Goal: Task Accomplishment & Management: Complete application form

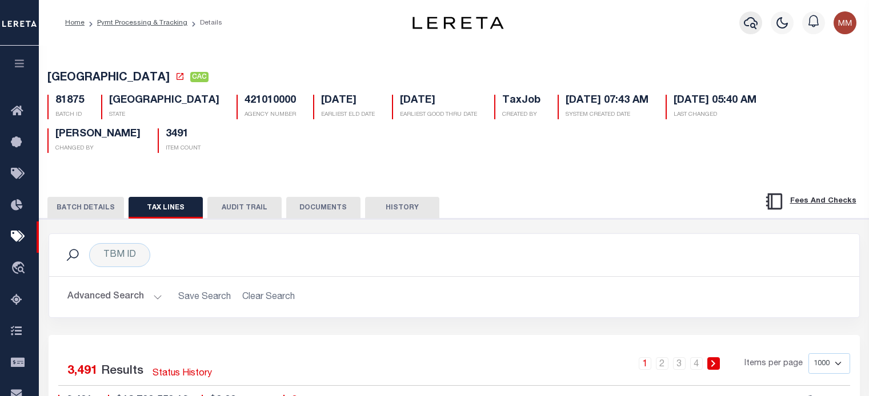
click at [748, 23] on icon "button" at bounding box center [751, 23] width 14 height 14
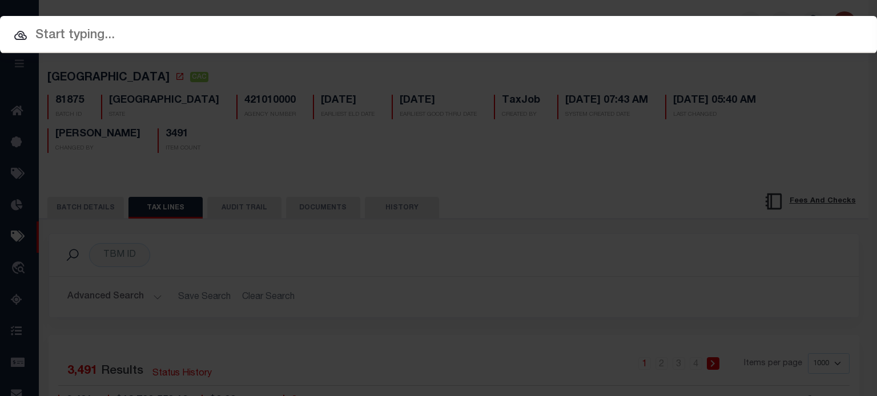
click at [226, 33] on input "text" at bounding box center [438, 36] width 877 height 20
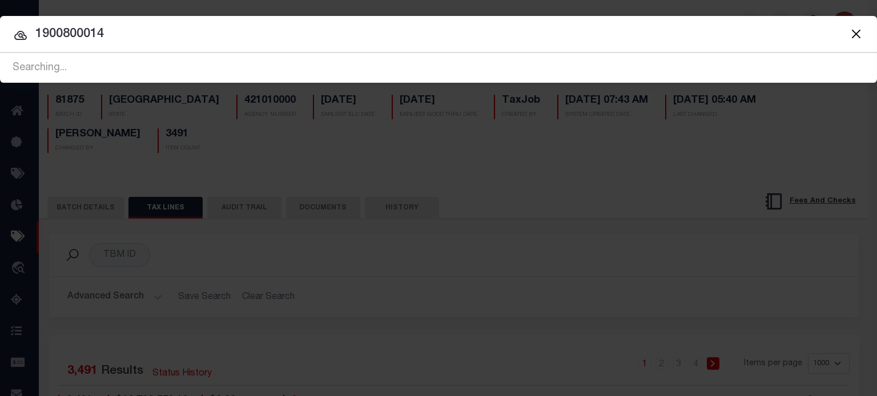
type input "1900800014"
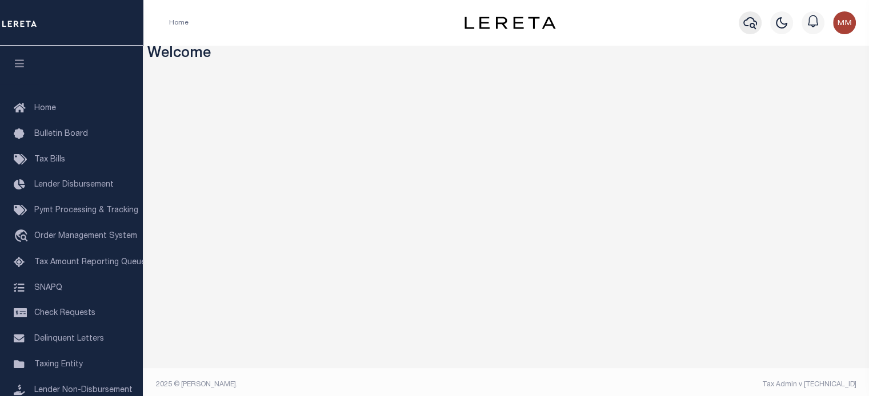
click at [748, 25] on icon "button" at bounding box center [750, 23] width 14 height 14
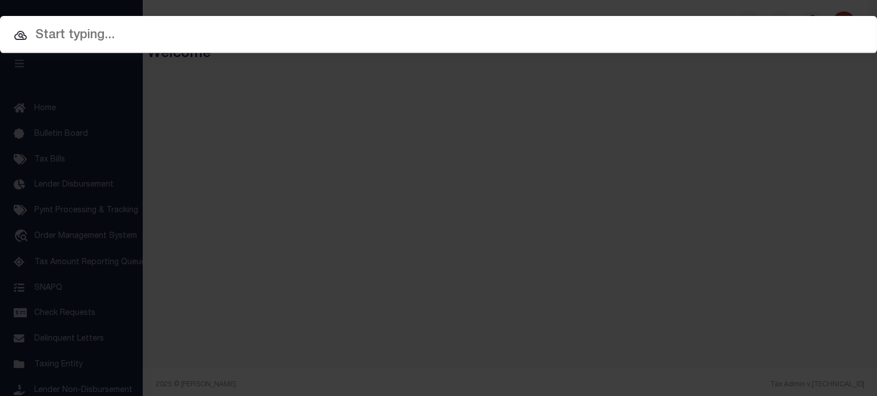
click at [258, 38] on input "text" at bounding box center [438, 36] width 877 height 20
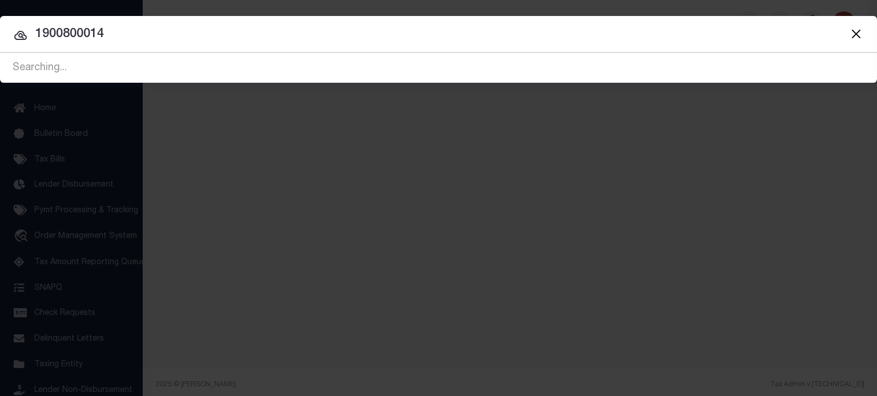
type input "1900800014"
drag, startPoint x: -105, startPoint y: 22, endPoint x: -514, endPoint y: 19, distance: 408.9
click at [0, 19] on html "Home Profile" at bounding box center [438, 201] width 877 height 403
type input "1331 sycamore"
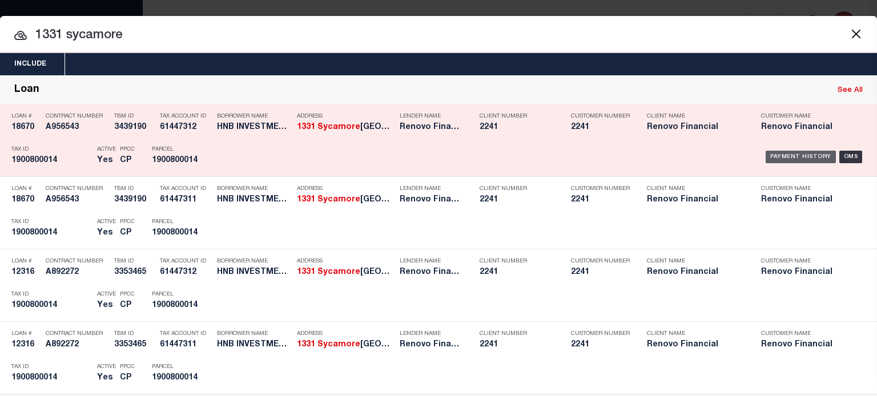
click at [787, 157] on div "Payment History" at bounding box center [801, 157] width 70 height 13
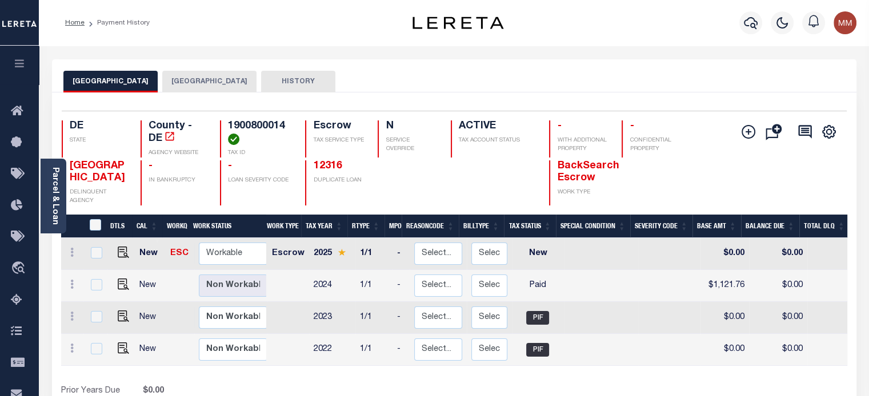
click at [199, 79] on button "ELSMERE TOWN" at bounding box center [209, 82] width 94 height 22
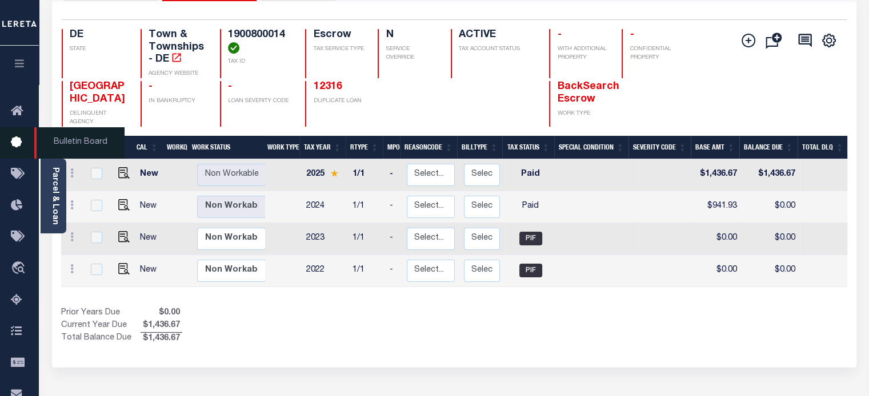
scroll to position [171, 0]
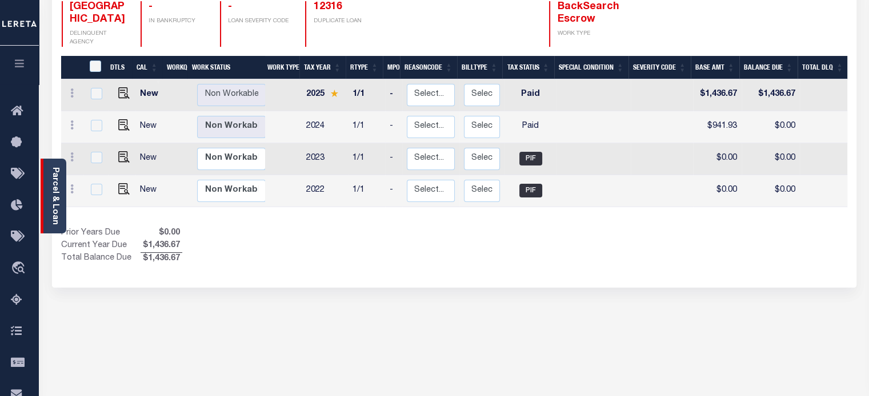
click at [54, 192] on link "Parcel & Loan" at bounding box center [55, 196] width 8 height 58
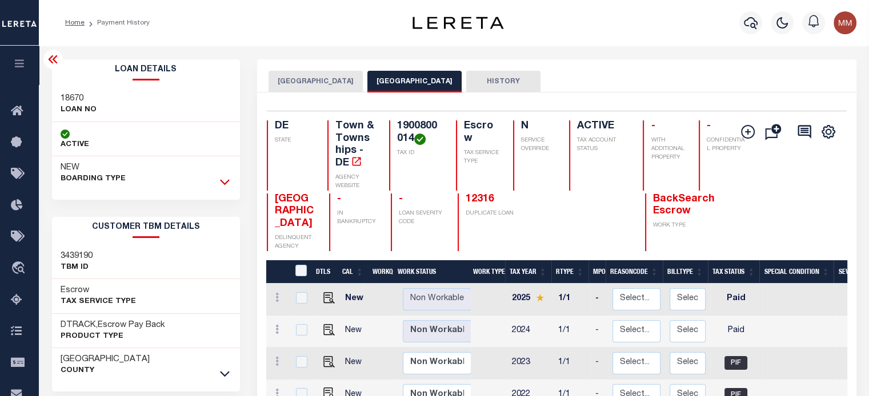
click at [228, 180] on icon at bounding box center [225, 183] width 10 height 6
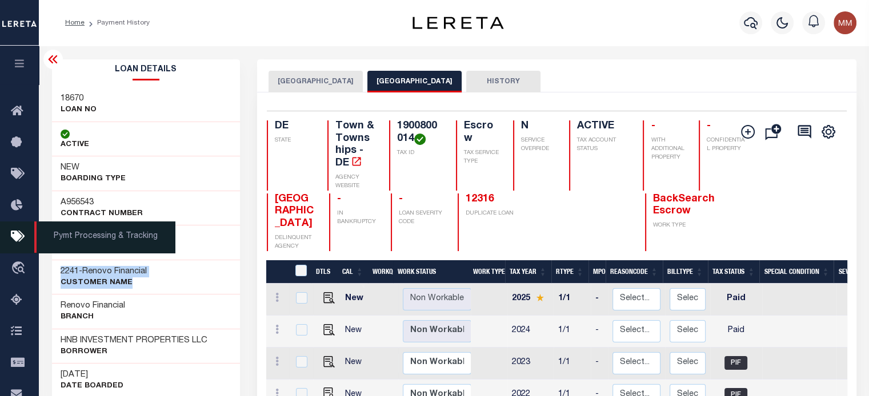
drag, startPoint x: 57, startPoint y: 271, endPoint x: 0, endPoint y: 236, distance: 66.6
click at [176, 283] on div "2241 - Renovo Financial CUSTOMER Name" at bounding box center [146, 277] width 188 height 35
copy div "2241 - Renovo Financial CUSTOMER Name"
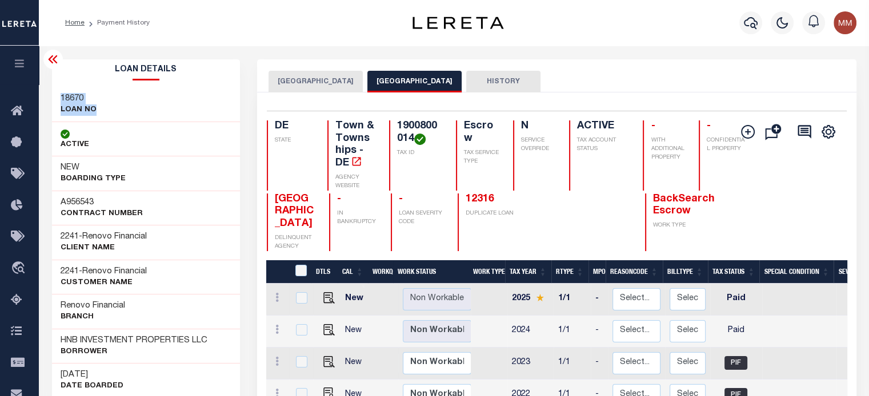
drag, startPoint x: 64, startPoint y: 102, endPoint x: 119, endPoint y: 111, distance: 56.1
click at [119, 111] on div "18670 LOAN NO" at bounding box center [146, 104] width 188 height 35
copy div "18670 LOAN NO"
click at [390, 127] on div "1900800014 TAX ID" at bounding box center [415, 156] width 53 height 70
drag, startPoint x: 397, startPoint y: 126, endPoint x: 422, endPoint y: 158, distance: 40.3
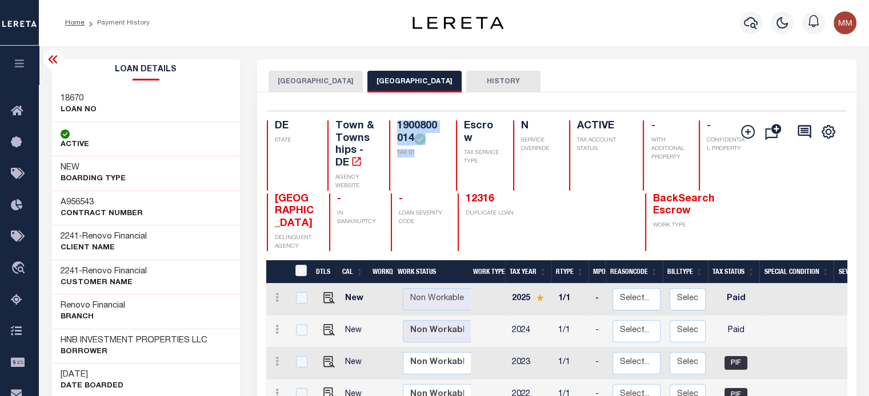
click at [422, 158] on div "1900800014 TAX ID" at bounding box center [415, 156] width 53 height 70
copy div "1900800014 TAX ID"
drag, startPoint x: 61, startPoint y: 342, endPoint x: 137, endPoint y: 313, distance: 81.9
click at [202, 350] on div "HNB INVESTMENT PROPERTIES LLC Borrower" at bounding box center [134, 346] width 147 height 23
copy div "HNB INVESTMENT PROPERTIES LLC Borrower"
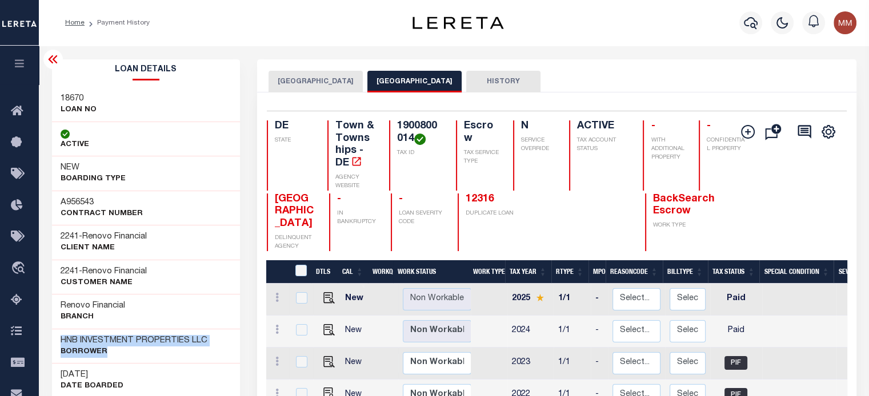
drag, startPoint x: 182, startPoint y: 106, endPoint x: 172, endPoint y: 103, distance: 10.1
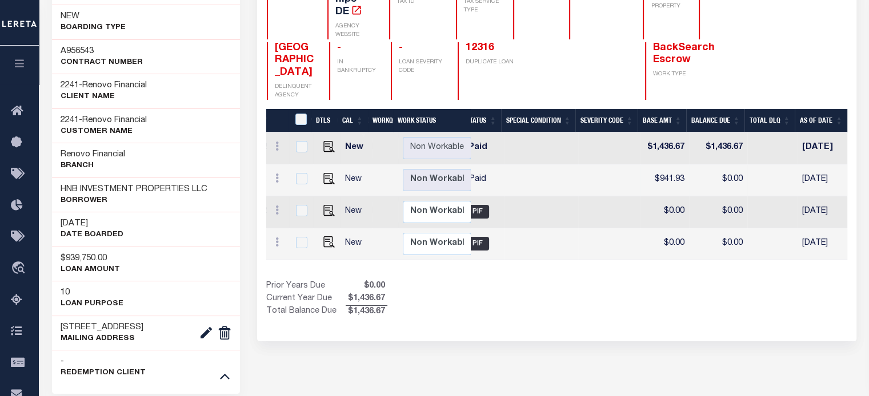
scroll to position [171, 0]
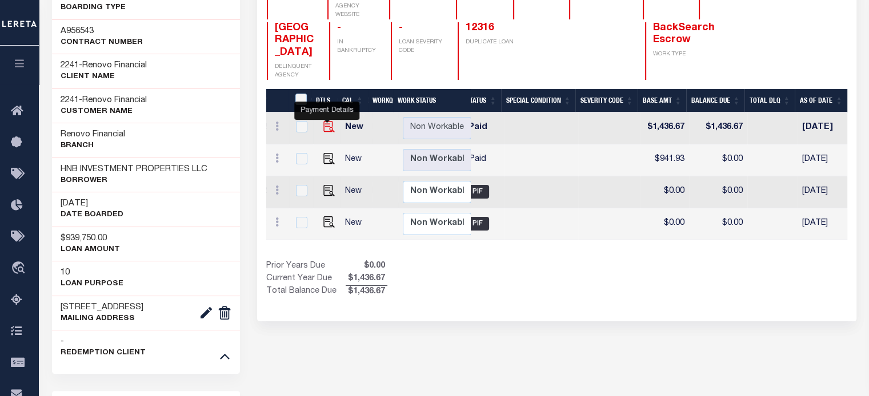
click at [327, 127] on img "" at bounding box center [328, 126] width 11 height 11
checkbox input "true"
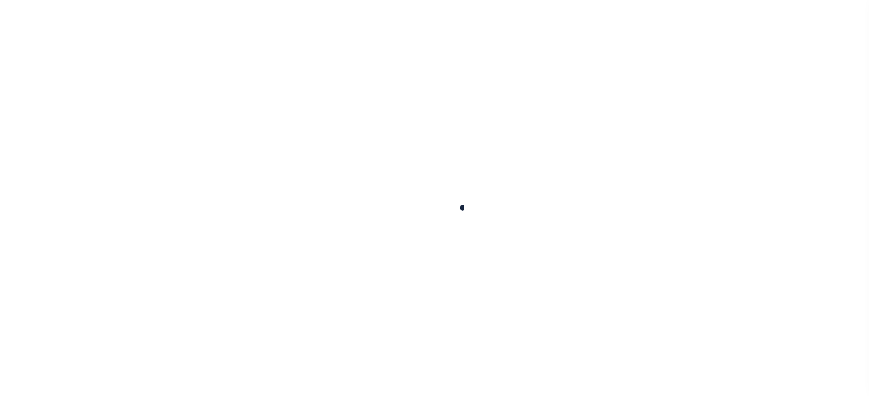
checkbox input "false"
type input "09/04/2025"
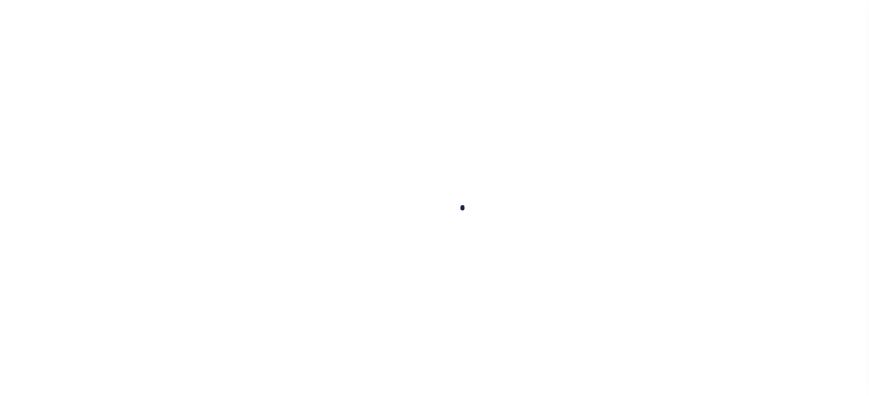
select select "PYD"
type input "$1,436.67"
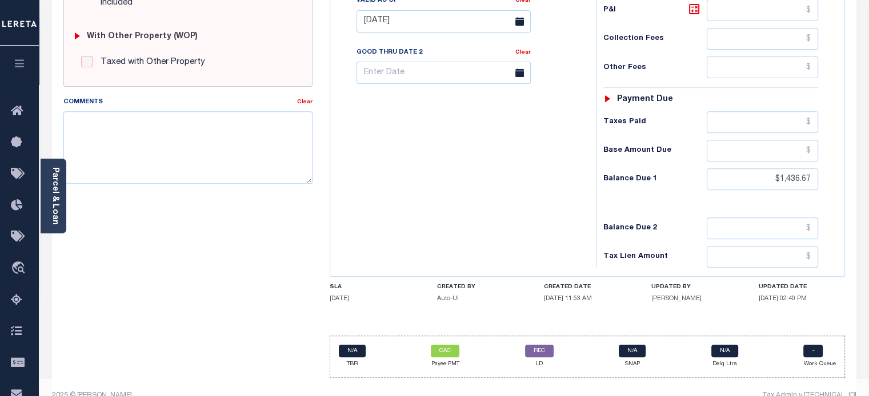
scroll to position [465, 0]
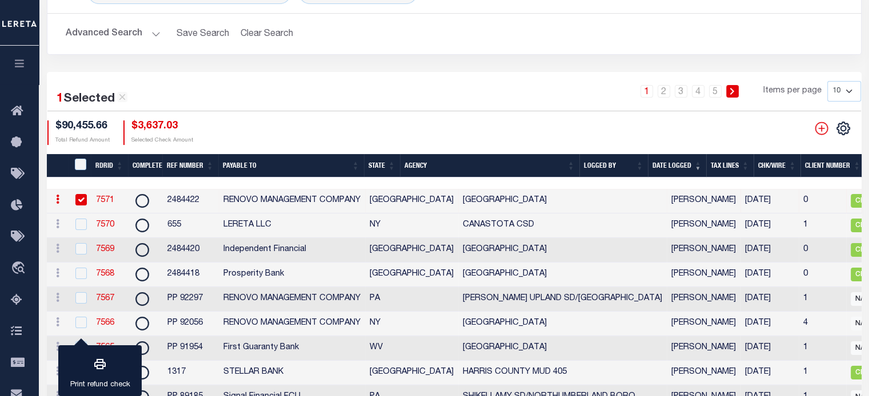
scroll to position [0, 594]
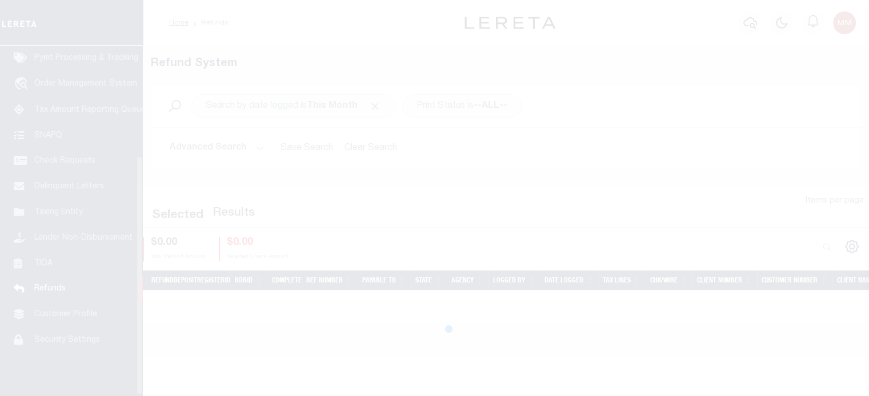
scroll to position [162, 0]
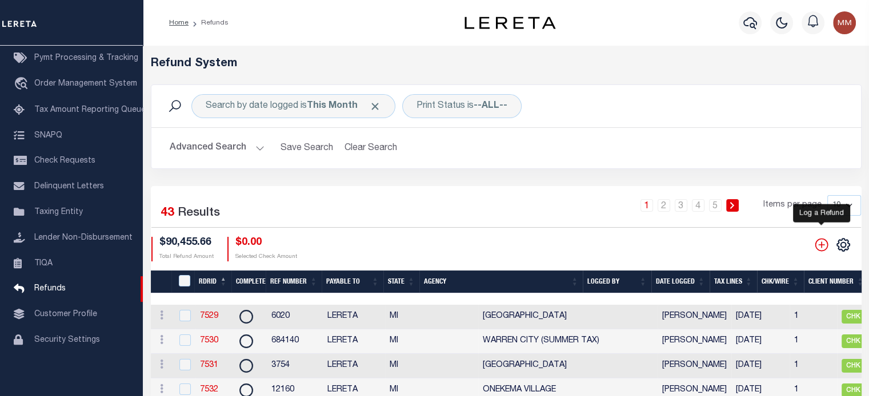
click at [818, 247] on icon "" at bounding box center [821, 245] width 15 height 15
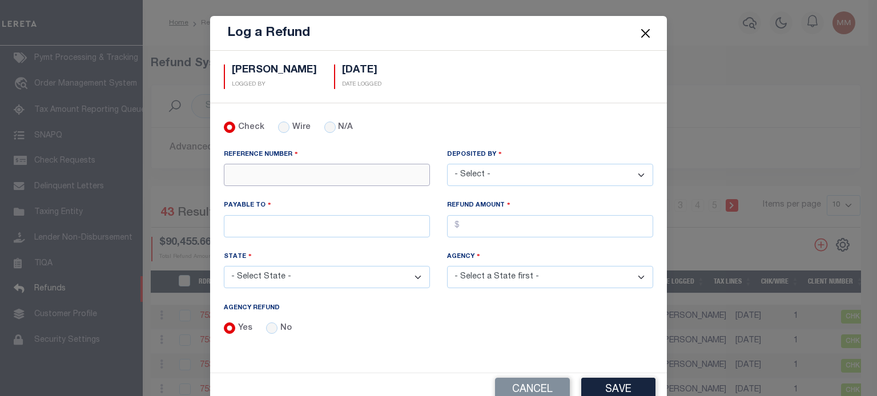
drag, startPoint x: 282, startPoint y: 172, endPoint x: 274, endPoint y: 175, distance: 9.0
click at [282, 172] on input "REFERENCE NUMBER" at bounding box center [327, 175] width 206 height 22
type input "35798"
click at [505, 174] on select "- Select - [PERSON_NAME] [PERSON_NAME] [PERSON_NAME] [PERSON_NAME] [PERSON_NAME…" at bounding box center [550, 175] width 206 height 22
select select "[PERSON_NAME]"
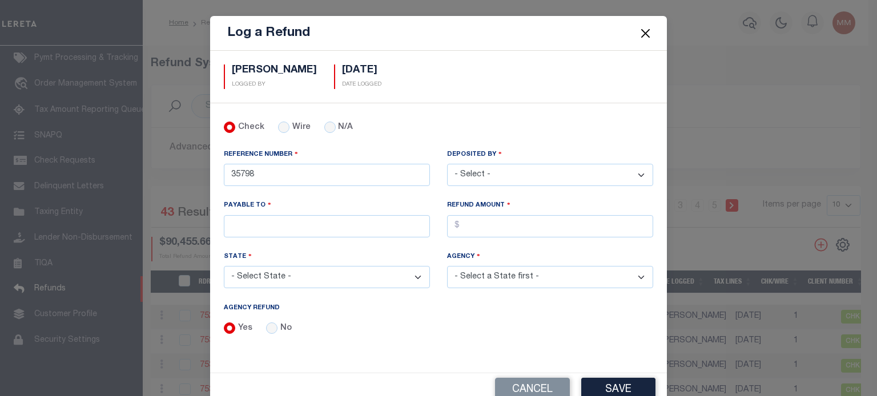
click at [447, 164] on select "- Select - [PERSON_NAME] [PERSON_NAME] [PERSON_NAME] [PERSON_NAME] [PERSON_NAME…" at bounding box center [550, 175] width 206 height 22
click at [281, 227] on input "PAYABLE TO" at bounding box center [327, 226] width 206 height 22
click at [269, 220] on input "PAYABLE TO" at bounding box center [327, 226] width 206 height 22
type input "LERETA LLC"
select select "CA"
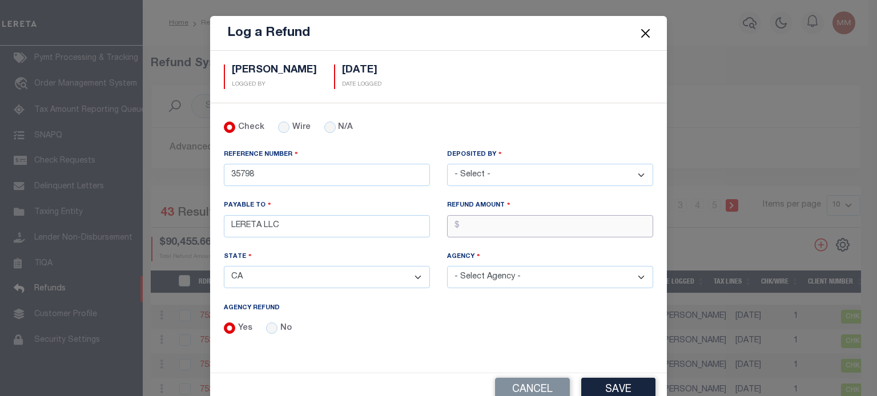
click at [483, 227] on input "AGENCY REFUND" at bounding box center [550, 226] width 206 height 22
type input "$660.54"
click at [278, 279] on select "- Select State - [US_STATE] AL AR AZ CA CO [GEOGRAPHIC_DATA] [GEOGRAPHIC_DATA] …" at bounding box center [327, 277] width 206 height 22
select select "DE"
click at [224, 266] on select "- Select State - [US_STATE] AL AR AZ CA CO [GEOGRAPHIC_DATA] [GEOGRAPHIC_DATA] …" at bounding box center [327, 277] width 206 height 22
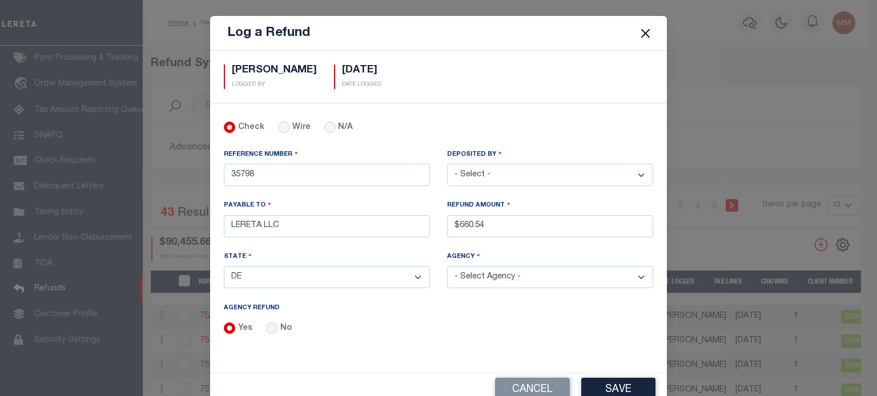
click at [516, 277] on select "- Select Agency - ARDEN TRUSTEES ARDENCROFT ASSOCIATION ARDENTOWN TRUSTEES [GEO…" at bounding box center [550, 277] width 206 height 22
select select "1000317001"
click at [447, 266] on select "- Select Agency - ARDEN TRUSTEES ARDENCROFT ASSOCIATION ARDENTOWN TRUSTEES [GEO…" at bounding box center [550, 277] width 206 height 22
click at [591, 382] on button "Save" at bounding box center [618, 390] width 74 height 25
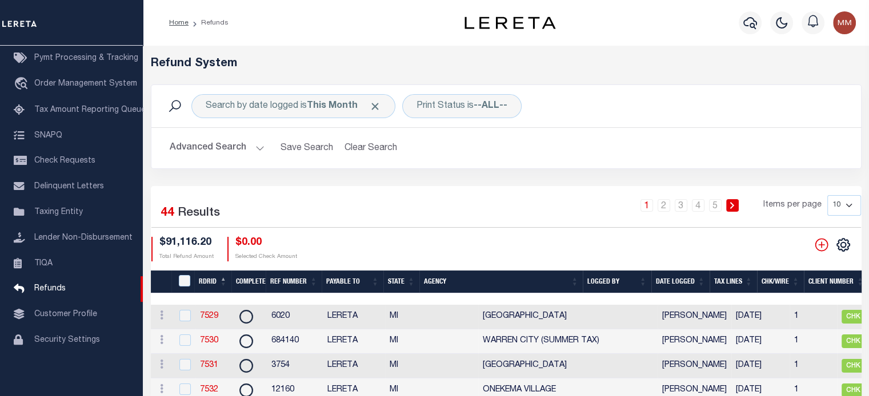
click at [694, 278] on th "Date Logged" at bounding box center [680, 282] width 58 height 23
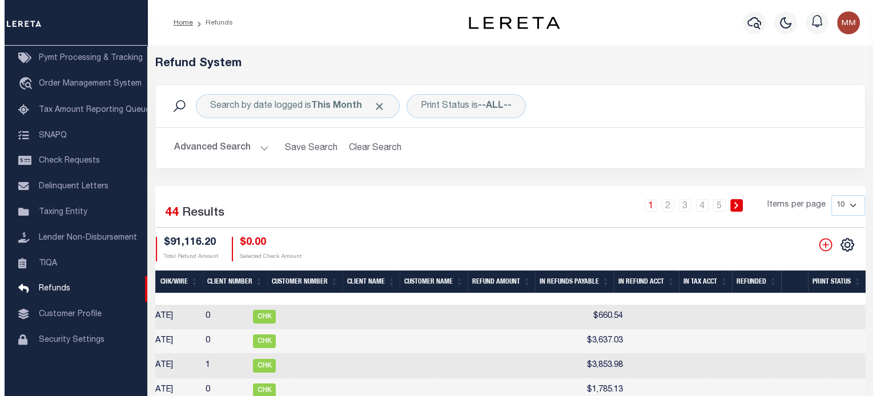
scroll to position [0, 706]
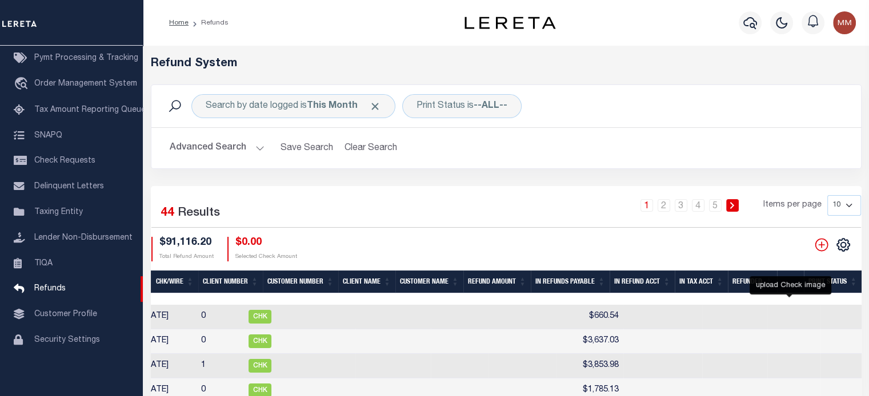
click at [868, 314] on icon at bounding box center [883, 317] width 15 height 15
checkbox input "true"
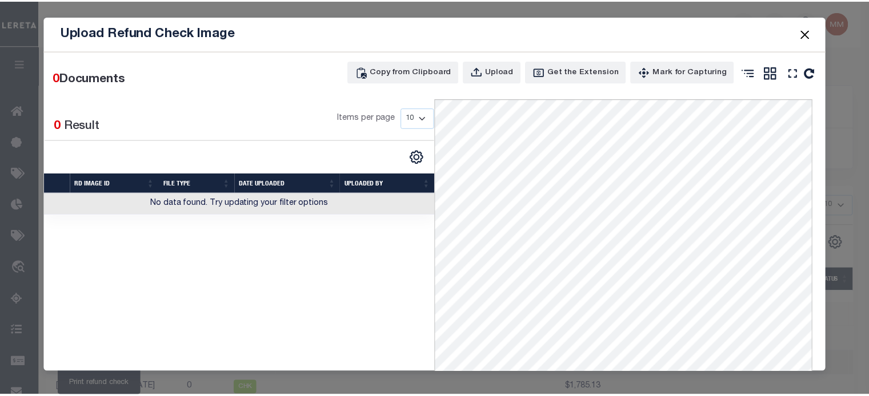
scroll to position [0, 602]
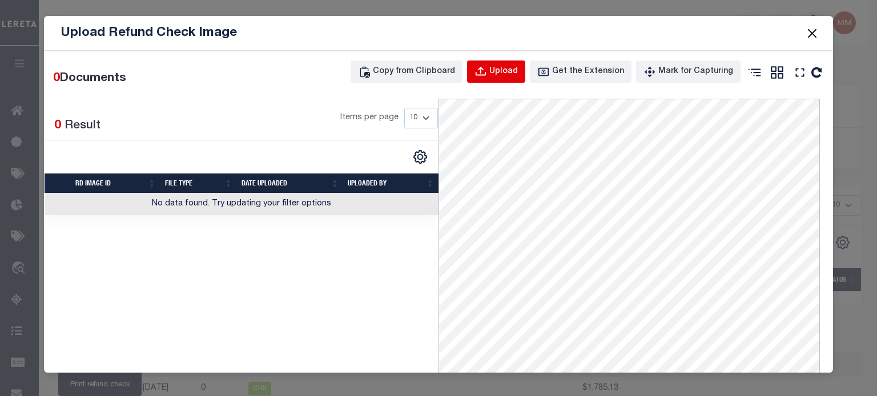
drag, startPoint x: 512, startPoint y: 73, endPoint x: 395, endPoint y: 105, distance: 121.5
click at [509, 73] on div "Upload" at bounding box center [503, 72] width 29 height 13
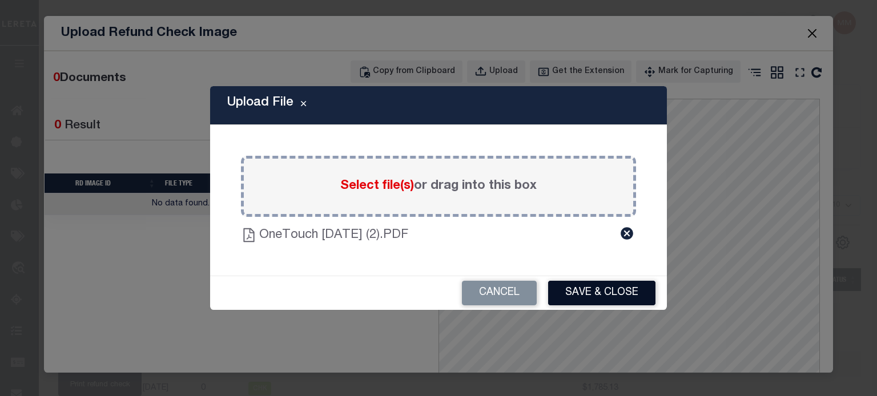
click at [592, 292] on button "Save & Close" at bounding box center [601, 293] width 107 height 25
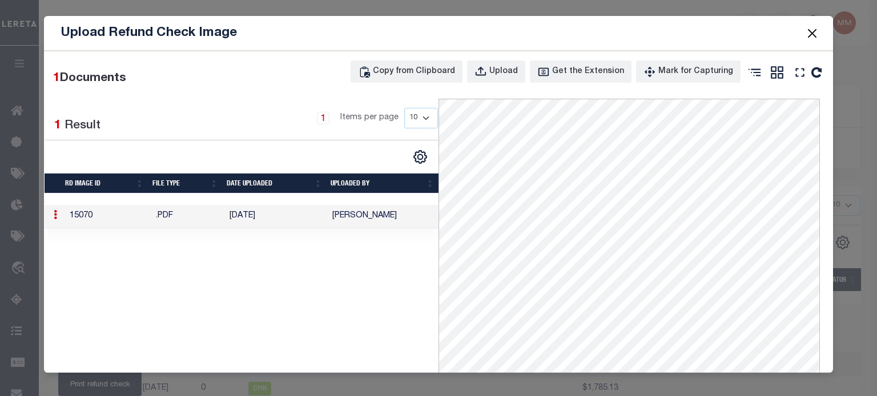
click at [812, 37] on button "Close" at bounding box center [812, 33] width 15 height 15
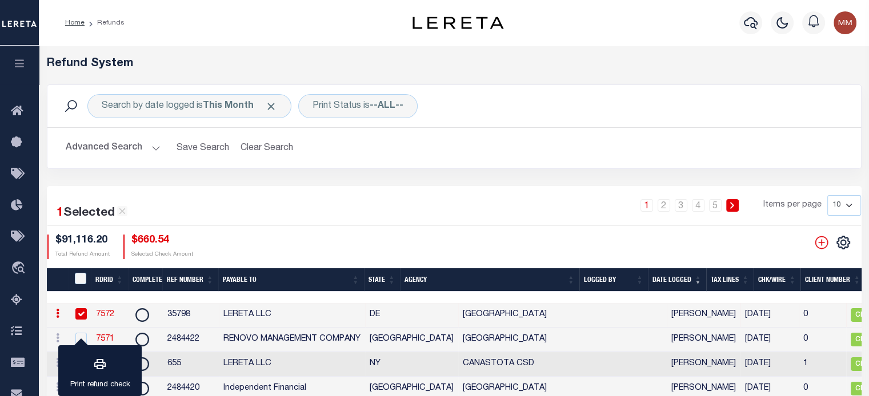
scroll to position [0, 0]
click at [107, 316] on link "7572" at bounding box center [105, 315] width 18 height 8
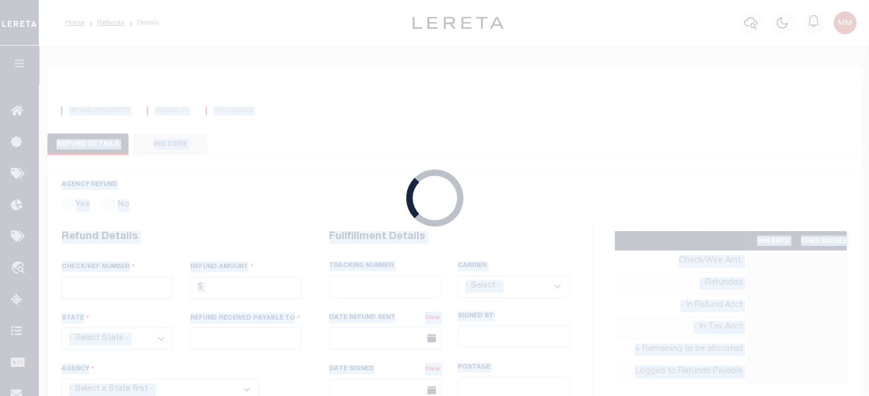
radio input "true"
type input "35798"
type input "$660.54"
select select "DE"
type input "LERETA LLC"
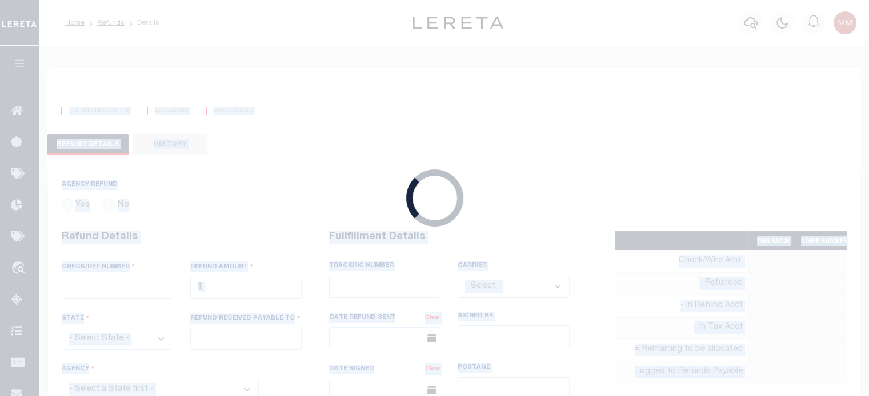
select select
type input "[PERSON_NAME]"
type input "[DATE]"
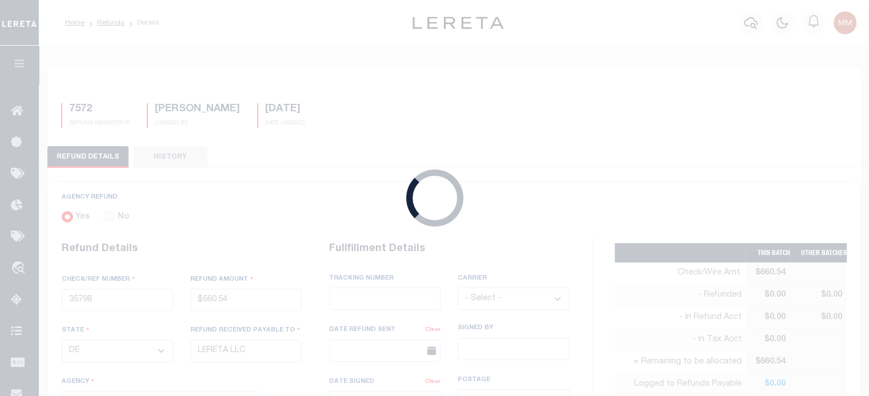
select select "1000317001"
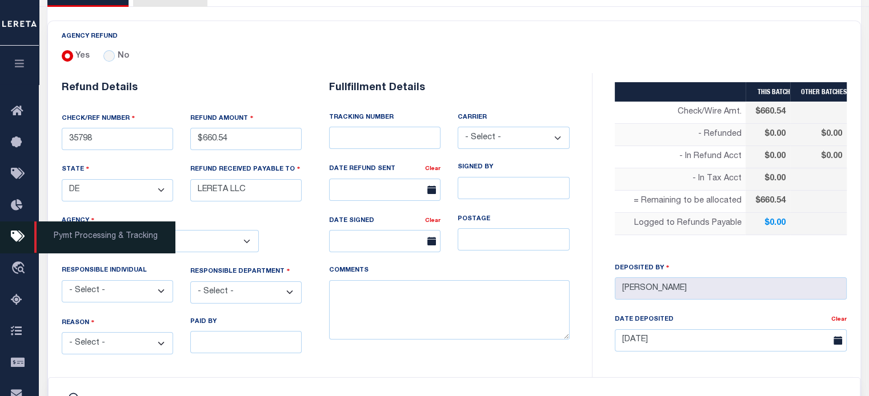
scroll to position [171, 0]
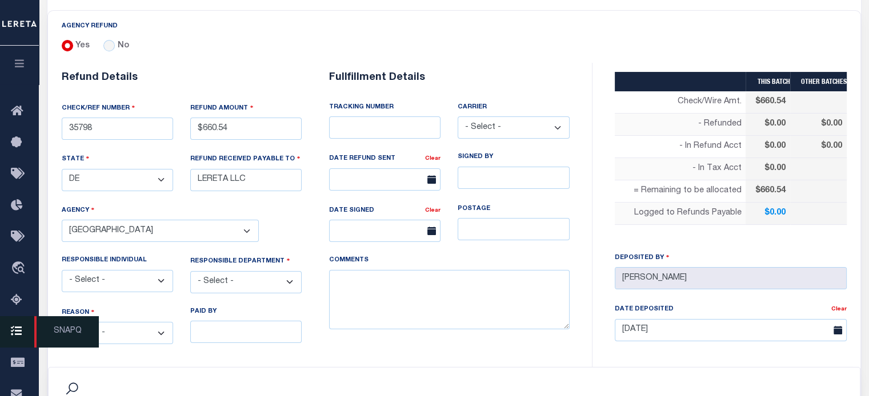
click at [90, 327] on span "SNAPQ" at bounding box center [66, 331] width 65 height 31
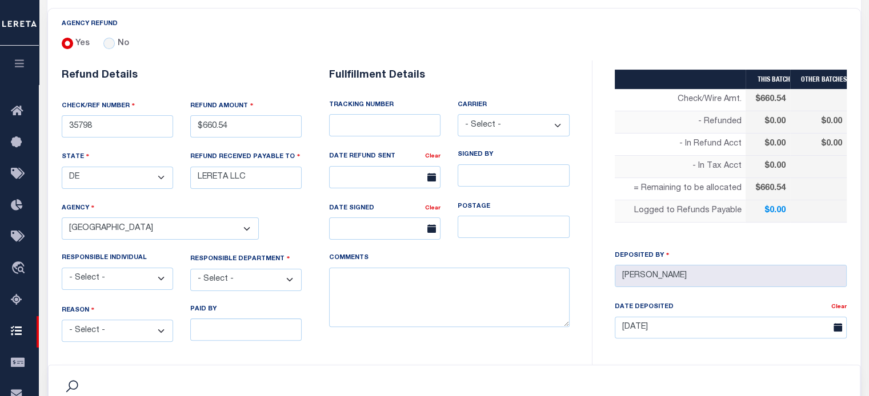
scroll to position [228, 0]
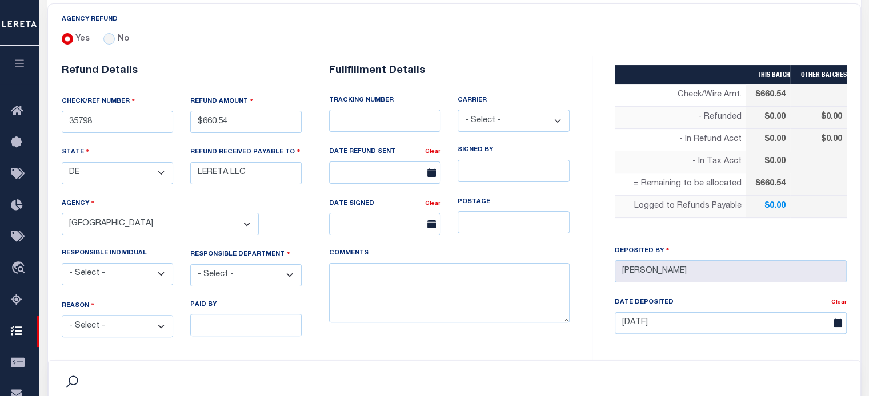
click at [130, 324] on select "- Select - Change In Value Discount Applied Duplicate Payment Exemption Applied…" at bounding box center [117, 326] width 111 height 22
select select "OVP"
click at [62, 315] on select "- Select - Change In Value Discount Applied Duplicate Payment Exemption Applied…" at bounding box center [117, 326] width 111 height 22
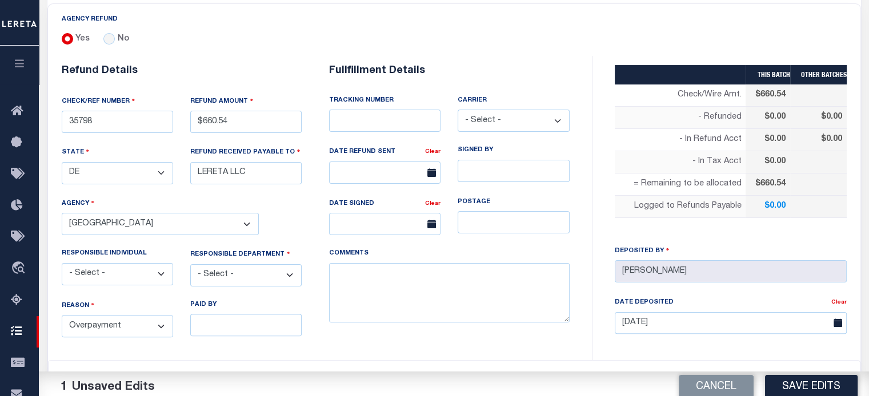
click at [208, 267] on select "- Select - 3rd Party Accounting AI Collector Customer Customer Service FactR JA…" at bounding box center [245, 275] width 111 height 22
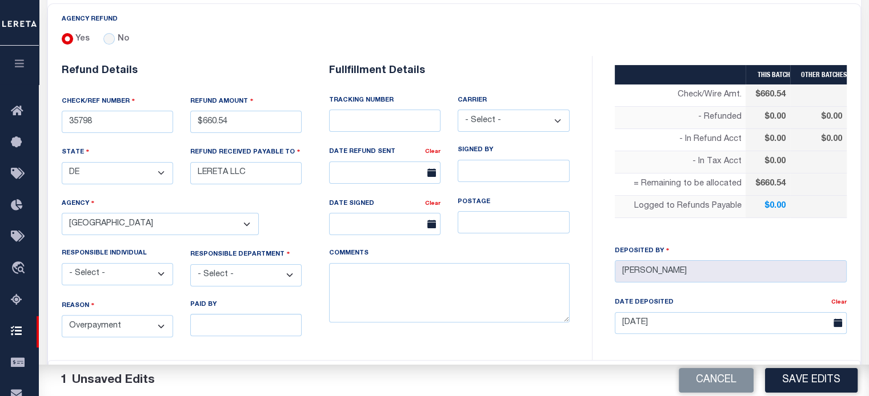
select select "COL"
click at [190, 264] on select "- Select - 3rd Party Accounting AI Collector Customer Customer Service FactR JA…" at bounding box center [245, 275] width 111 height 22
click at [348, 275] on textarea "COMMENTS" at bounding box center [449, 293] width 240 height 60
type textarea "g"
type textarea "d"
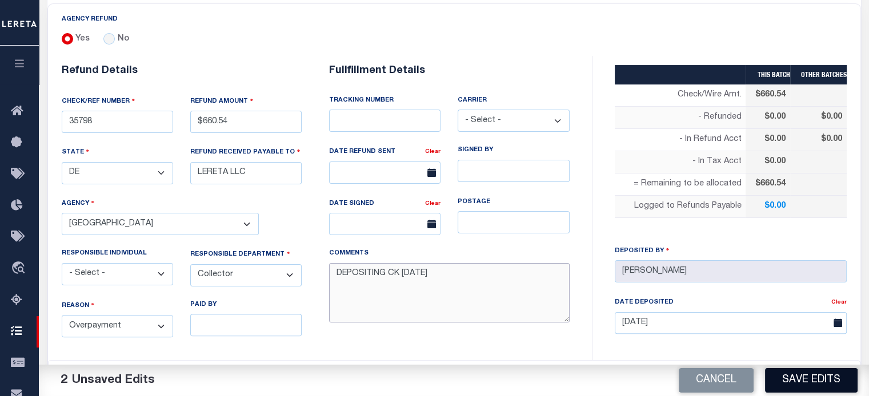
type textarea "DEPOSITING CK [DATE]"
click at [829, 373] on button "Save Edits" at bounding box center [811, 380] width 93 height 25
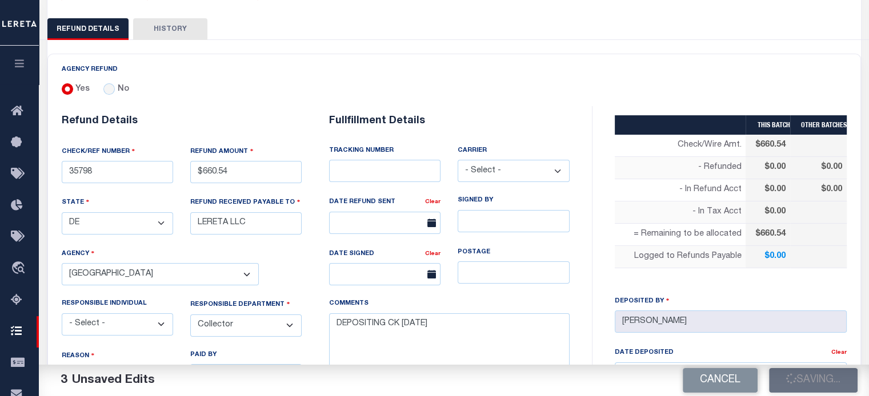
type input "$660.54"
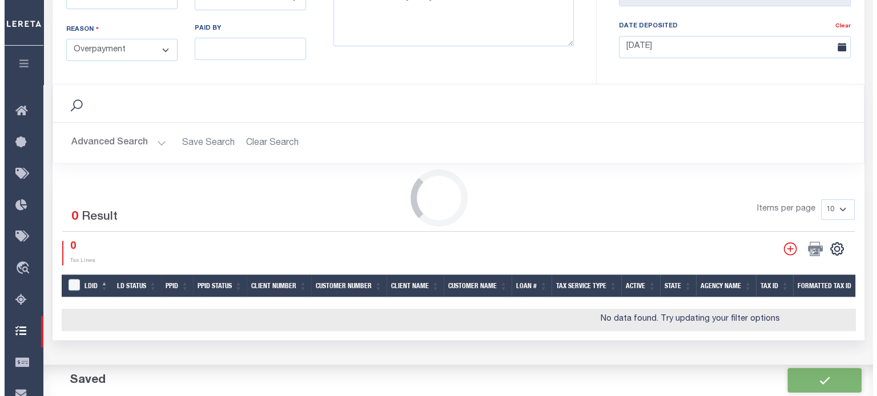
scroll to position [464, 0]
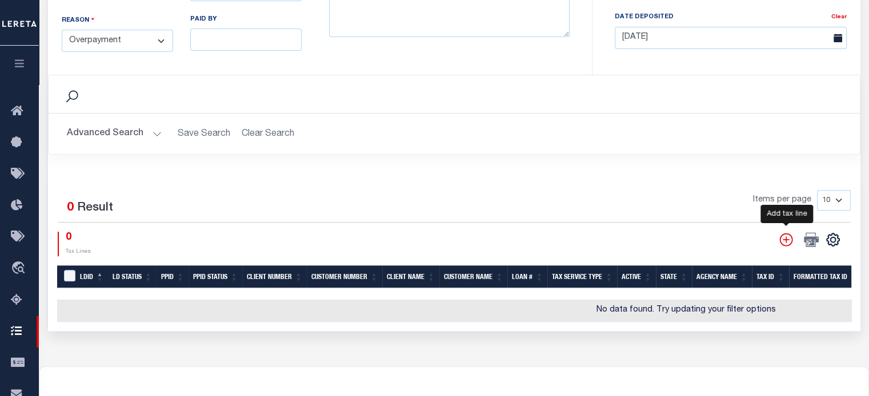
click at [786, 238] on icon "" at bounding box center [785, 239] width 13 height 13
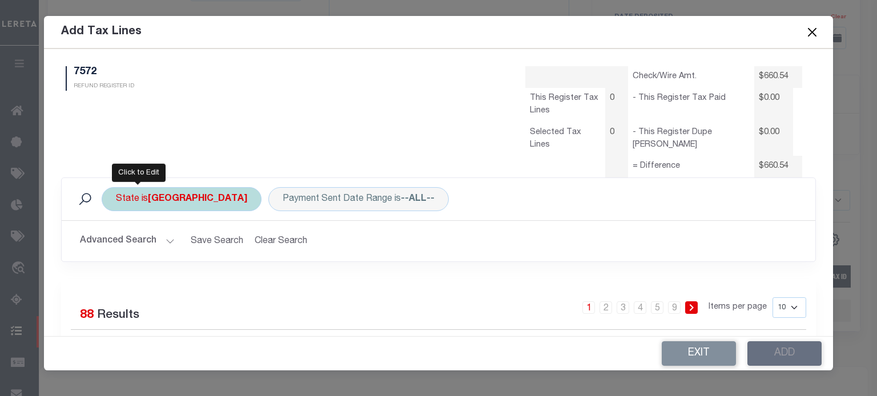
click at [148, 195] on b "[GEOGRAPHIC_DATA]" at bounding box center [197, 199] width 99 height 9
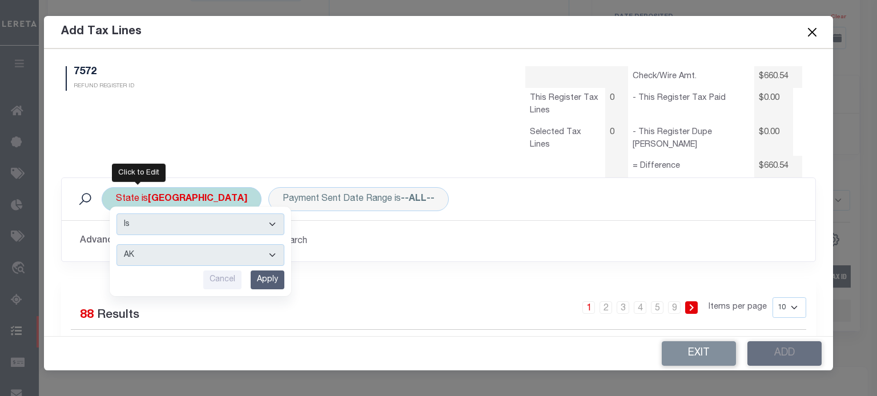
click at [140, 255] on select "AK AL AR AZ CA CO CT DC DE FL [GEOGRAPHIC_DATA] GU HI IA ID IL IN KS [GEOGRAPHI…" at bounding box center [201, 255] width 168 height 22
select select "DE"
click at [117, 244] on select "AK AL AR AZ CA CO CT DC DE FL [GEOGRAPHIC_DATA] GU HI IA ID IL IN KS [GEOGRAPHI…" at bounding box center [201, 255] width 168 height 22
drag, startPoint x: 271, startPoint y: 277, endPoint x: 257, endPoint y: 272, distance: 15.0
click at [267, 274] on input "Apply" at bounding box center [268, 280] width 34 height 19
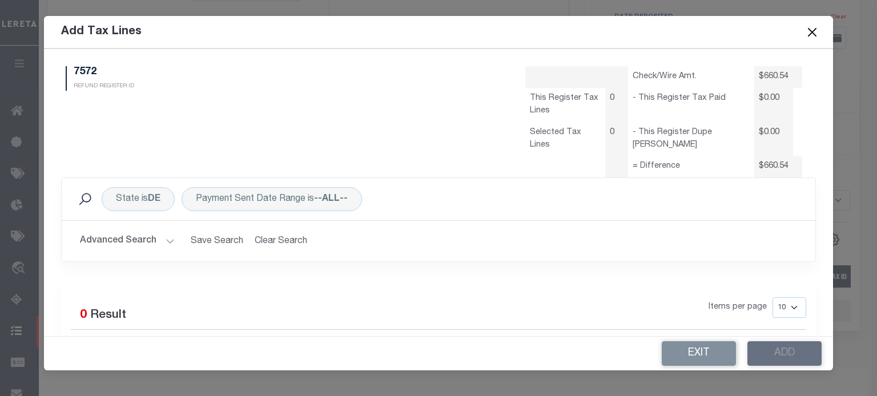
click at [166, 237] on button "Advanced Search" at bounding box center [127, 241] width 95 height 22
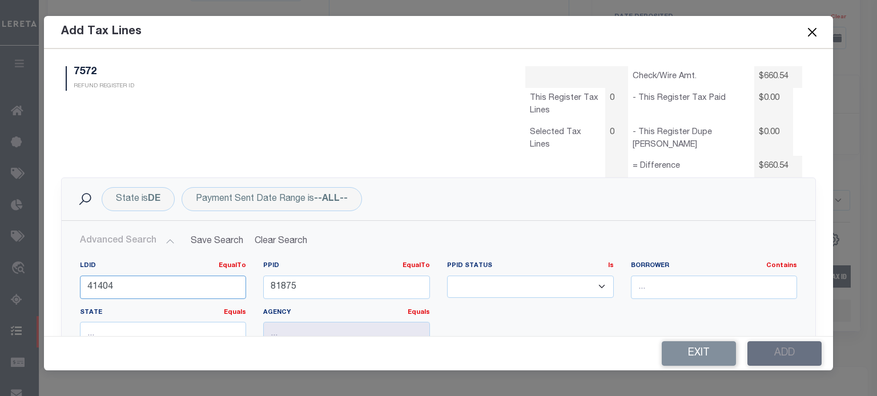
drag, startPoint x: -146, startPoint y: 312, endPoint x: -240, endPoint y: 312, distance: 94.2
click at [0, 312] on html "Home Refunds Details Profile Sign out" at bounding box center [438, 21] width 877 height 970
type input "45987"
drag, startPoint x: 308, startPoint y: 287, endPoint x: 302, endPoint y: 289, distance: 6.5
click at [302, 286] on input "81875" at bounding box center [346, 287] width 167 height 23
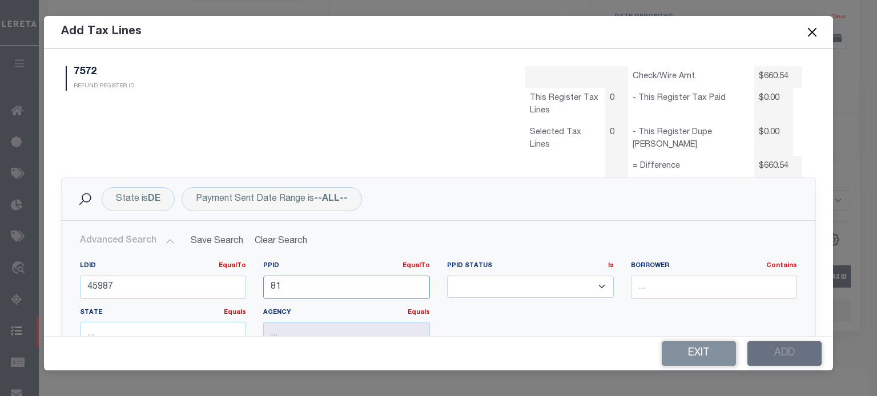
type input "8"
type input "91592"
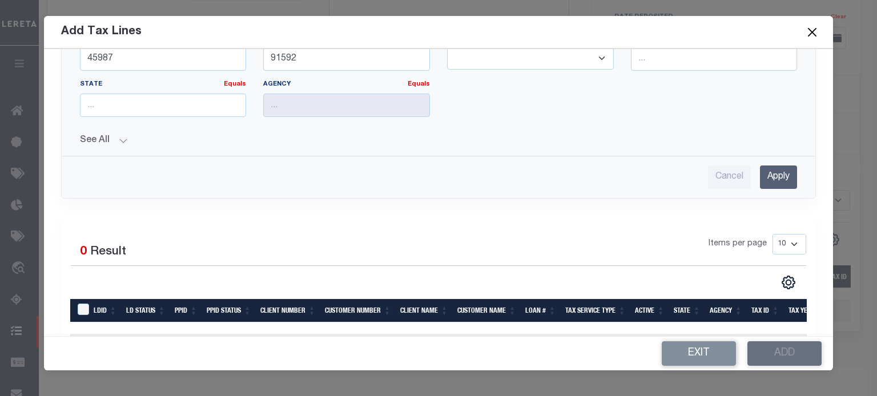
drag, startPoint x: 772, startPoint y: 180, endPoint x: 770, endPoint y: 174, distance: 6.9
click at [771, 174] on input "Apply" at bounding box center [778, 177] width 37 height 23
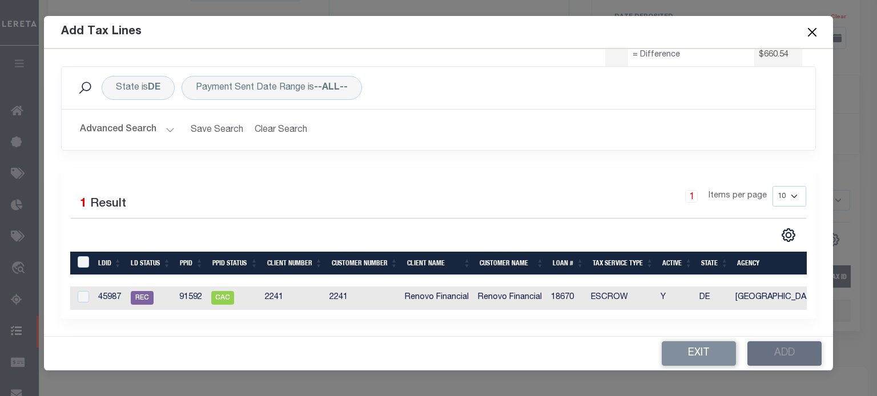
scroll to position [119, 0]
click at [83, 291] on input "checkbox" at bounding box center [83, 296] width 11 height 11
checkbox input "true"
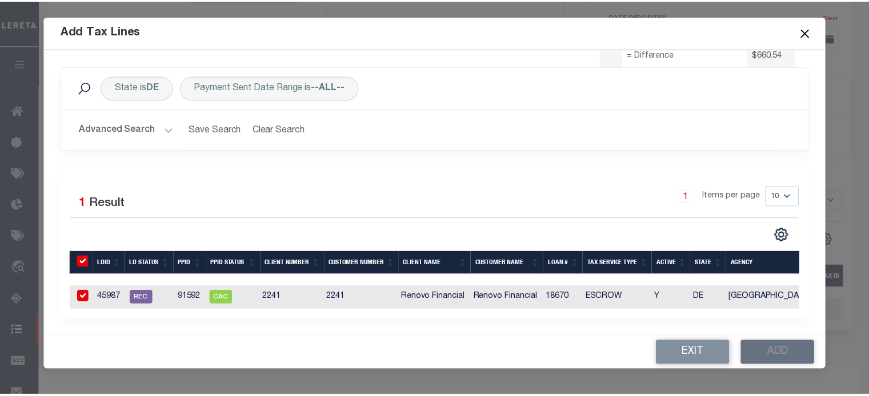
scroll to position [117, 0]
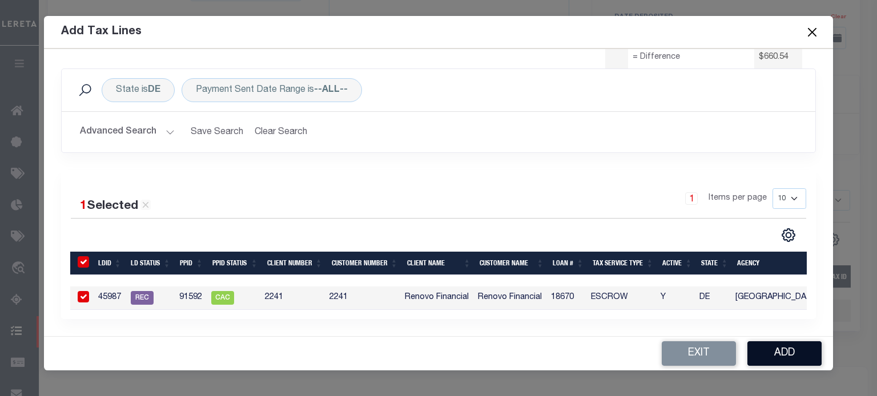
click at [765, 348] on button "Add" at bounding box center [785, 354] width 74 height 25
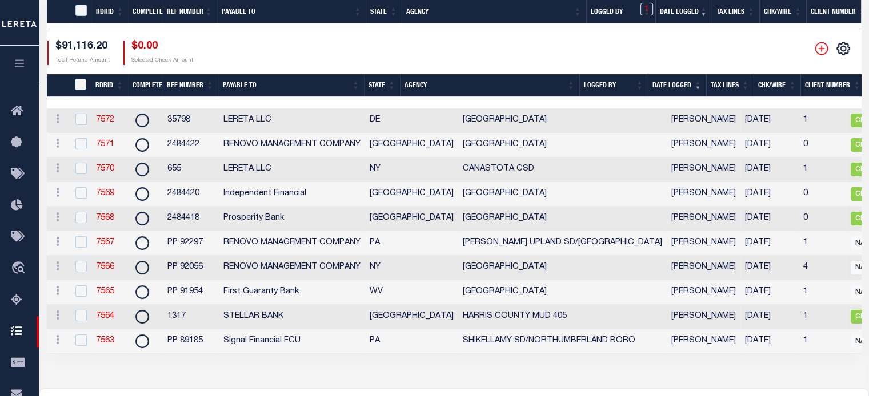
scroll to position [286, 0]
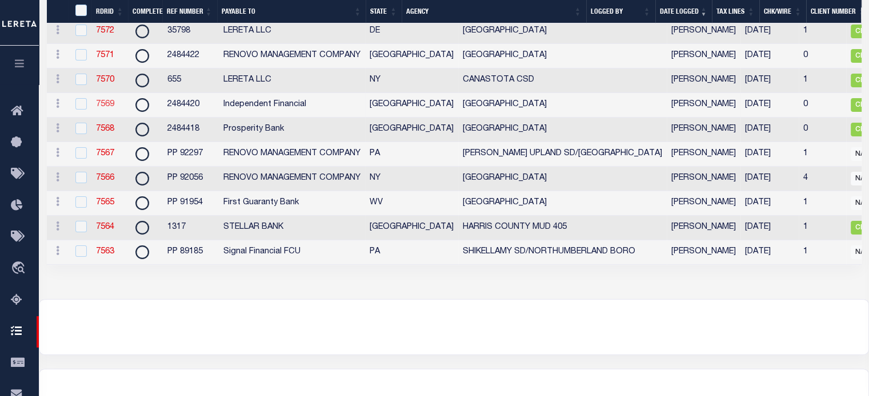
click at [106, 106] on link "7569" at bounding box center [105, 105] width 18 height 8
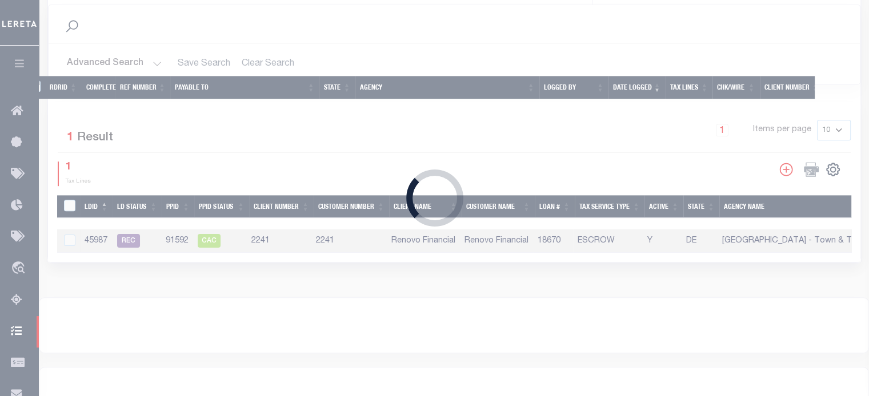
type input "2484420"
type input "$1,785.13"
select select "[GEOGRAPHIC_DATA]"
type input "Independent Financial"
select select
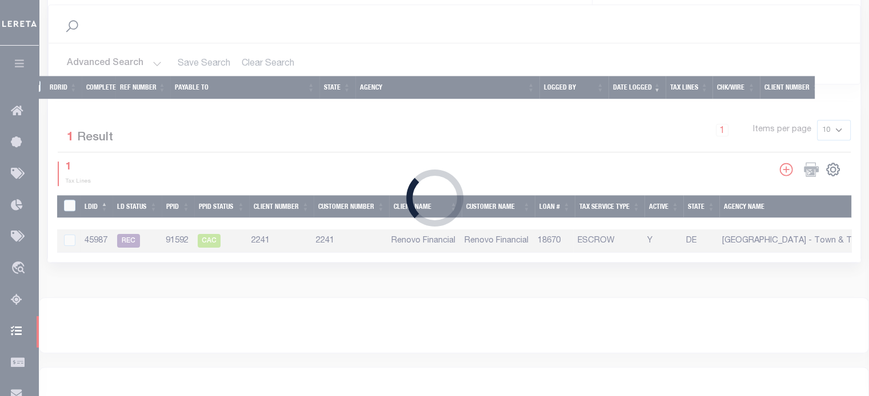
select select
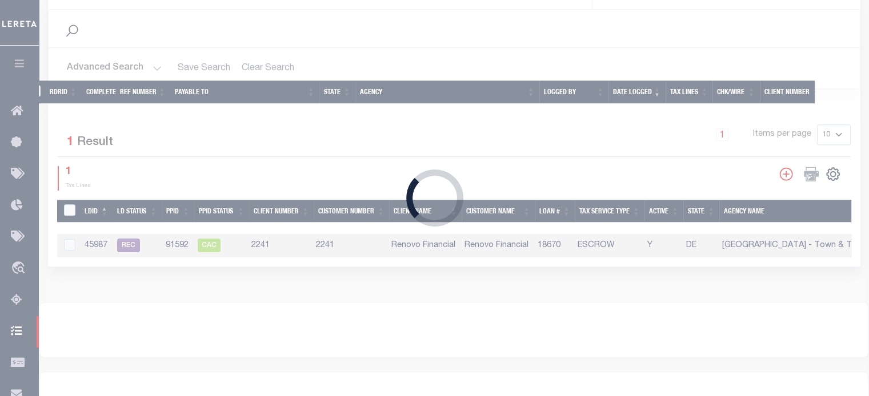
select select "4820100000"
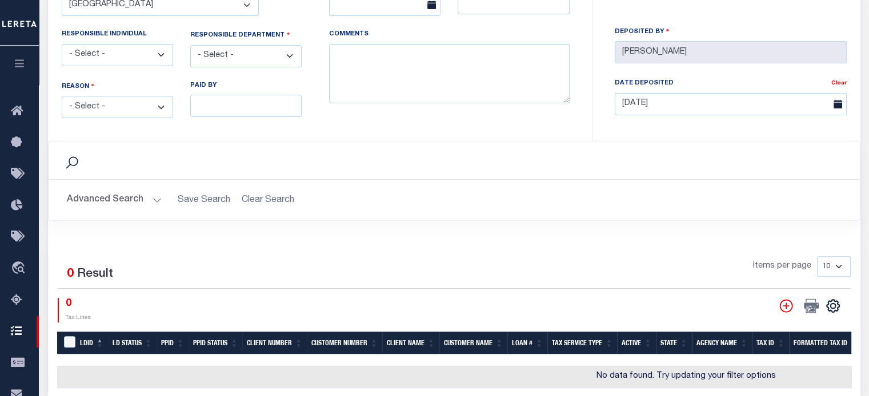
scroll to position [400, 0]
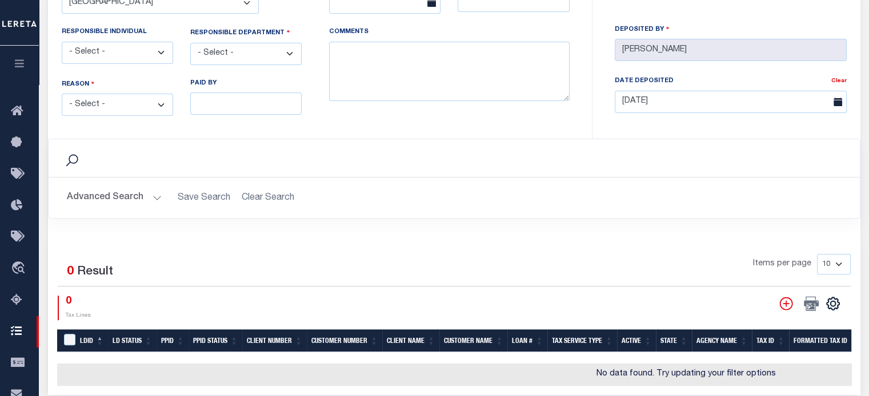
click at [113, 101] on select "- Select - Change In Value Discount Applied Duplicate Payment Exemption Applied…" at bounding box center [117, 105] width 111 height 22
click at [315, 158] on div "Search" at bounding box center [454, 157] width 793 height 19
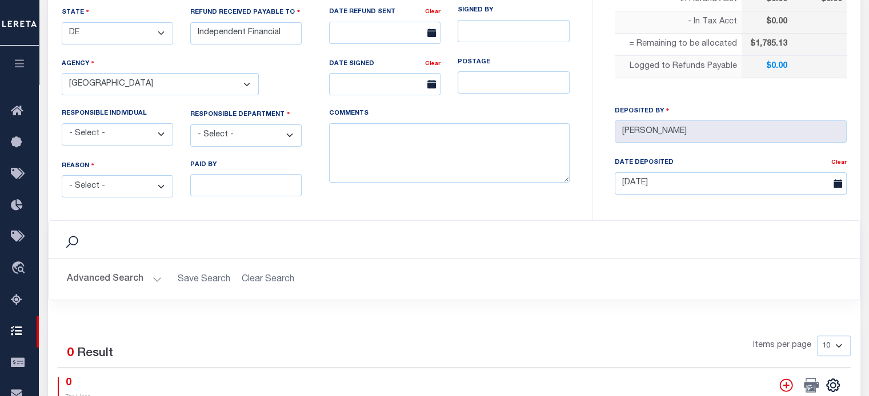
scroll to position [228, 0]
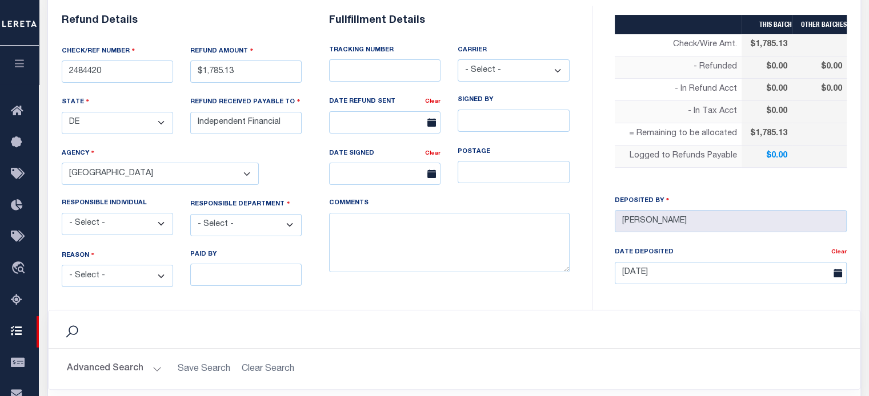
click at [103, 270] on select "- Select - Change In Value Discount Applied Duplicate Payment Exemption Applied…" at bounding box center [117, 276] width 111 height 22
select select "OVP"
click at [62, 265] on select "- Select - Change In Value Discount Applied Duplicate Payment Exemption Applied…" at bounding box center [117, 276] width 111 height 22
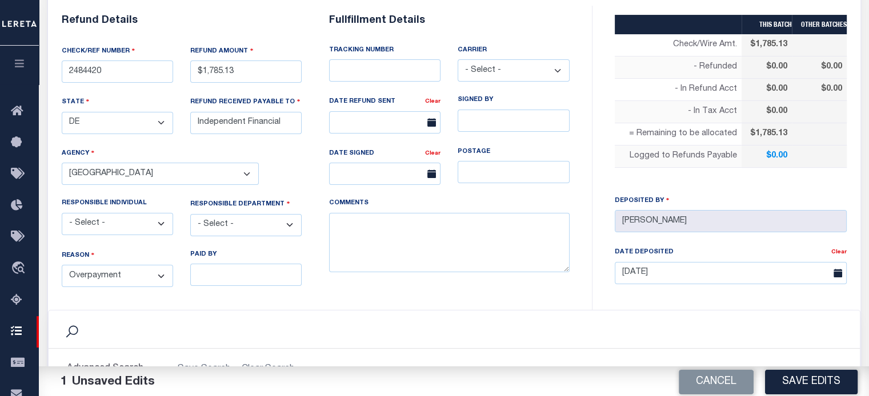
click at [257, 222] on select "- Select - 3rd Party Accounting AI Collector Customer Customer Service FactR JA…" at bounding box center [245, 225] width 111 height 22
select select "COL"
click at [190, 214] on select "- Select - 3rd Party Accounting AI Collector Customer Customer Service FactR JA…" at bounding box center [245, 225] width 111 height 22
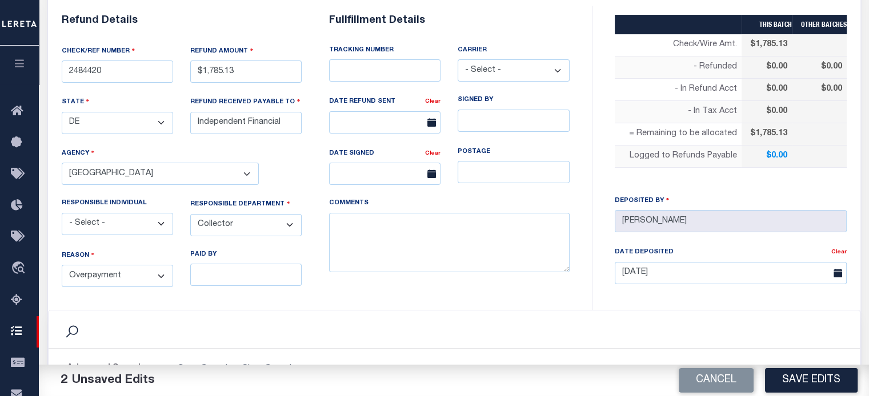
drag, startPoint x: 804, startPoint y: 381, endPoint x: 756, endPoint y: 342, distance: 62.1
click at [802, 381] on button "Save Edits" at bounding box center [811, 380] width 93 height 25
type input "$1,785.13"
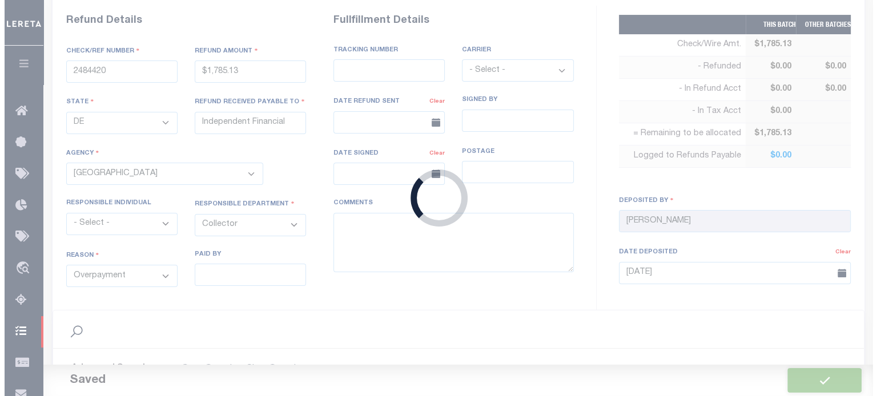
scroll to position [457, 0]
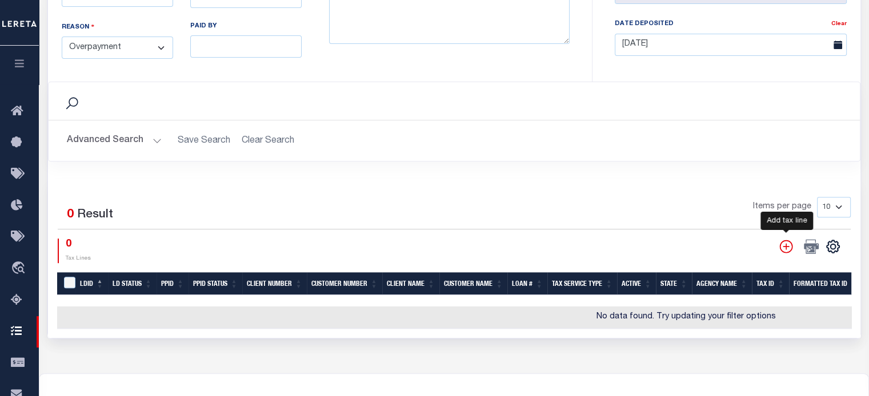
click at [786, 243] on icon "" at bounding box center [785, 246] width 15 height 15
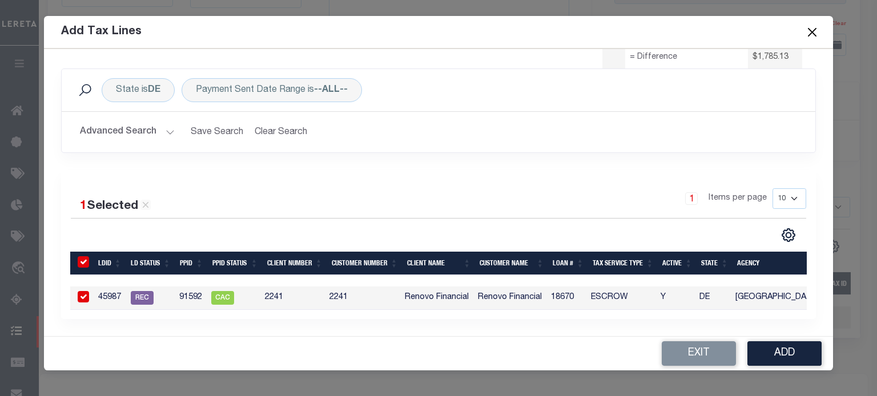
scroll to position [0, 0]
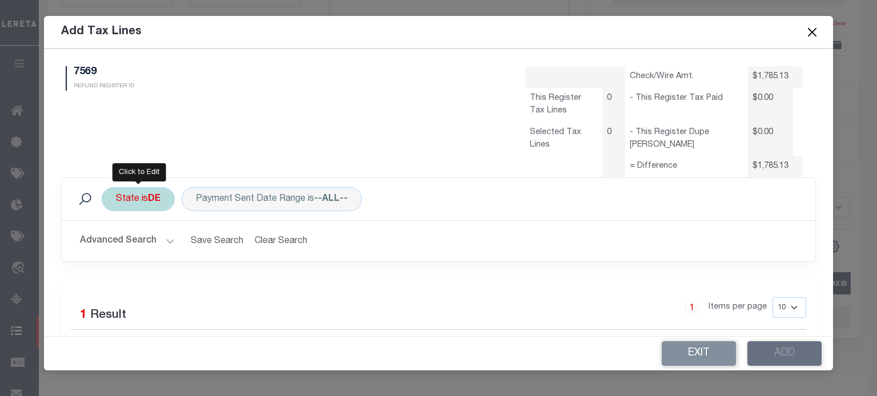
click at [144, 201] on div "State is DE" at bounding box center [138, 199] width 73 height 24
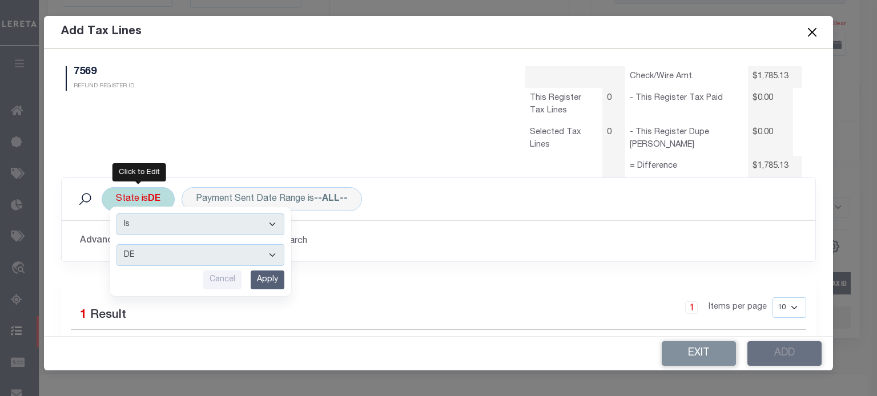
click at [152, 253] on select "AK AL AR AZ CA CO CT DC DE FL [GEOGRAPHIC_DATA] GU HI IA ID IL IN KS [GEOGRAPHI…" at bounding box center [201, 255] width 168 height 22
select select "[GEOGRAPHIC_DATA]"
click at [117, 244] on select "AK AL AR AZ CA CO CT DC DE FL [GEOGRAPHIC_DATA] GU HI IA ID IL IN KS [GEOGRAPHI…" at bounding box center [201, 255] width 168 height 22
drag, startPoint x: 258, startPoint y: 279, endPoint x: 252, endPoint y: 272, distance: 9.0
click at [258, 277] on input "Apply" at bounding box center [268, 280] width 34 height 19
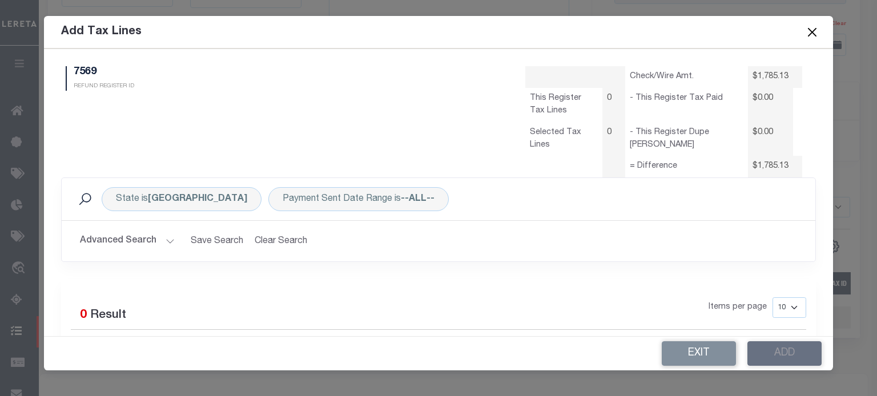
click at [141, 236] on button "Advanced Search" at bounding box center [127, 241] width 95 height 22
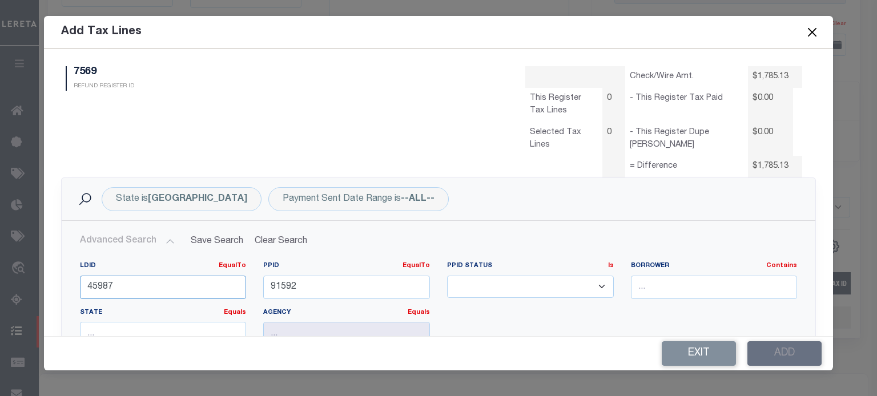
drag, startPoint x: 150, startPoint y: 284, endPoint x: -242, endPoint y: 254, distance: 393.5
click at [0, 254] on html "Home Refunds Details Profile Sign out" at bounding box center [438, 28] width 877 height 970
type input "41490"
drag, startPoint x: 286, startPoint y: 286, endPoint x: -228, endPoint y: 263, distance: 513.9
click at [0, 263] on html "Home Refunds Details Profile Sign out" at bounding box center [438, 28] width 877 height 970
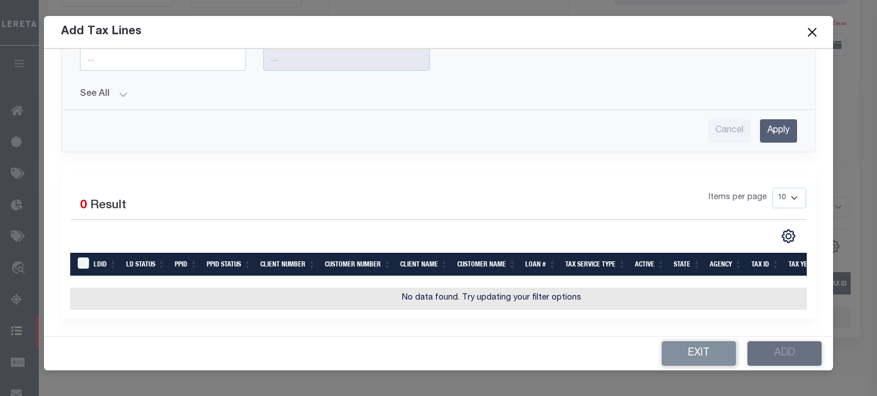
type input "81875"
click at [769, 122] on input "Apply" at bounding box center [778, 130] width 37 height 23
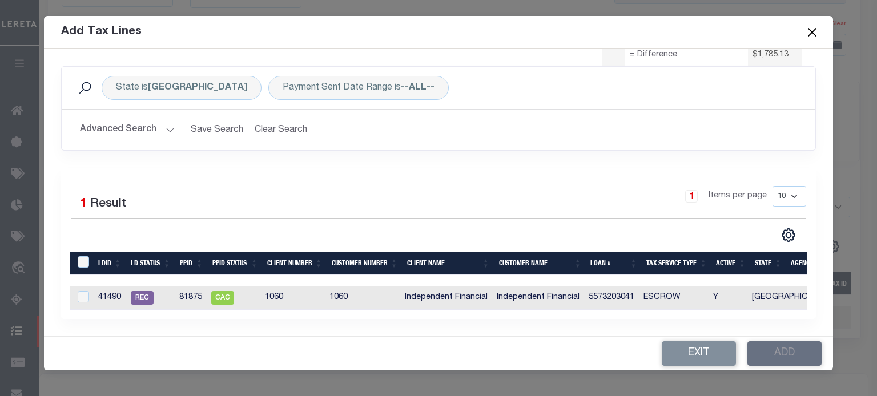
scroll to position [119, 0]
click at [81, 291] on input "checkbox" at bounding box center [83, 296] width 11 height 11
checkbox input "true"
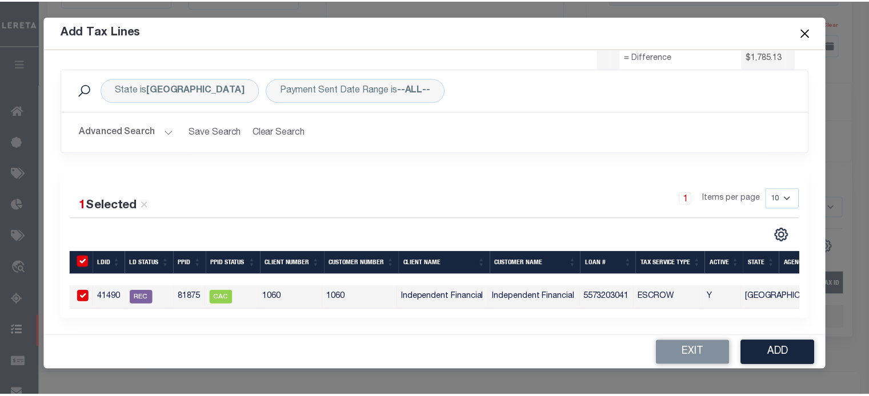
scroll to position [117, 0]
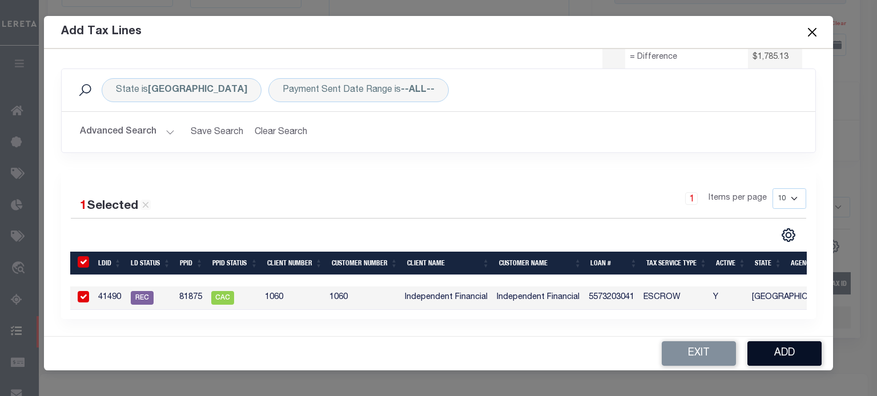
click at [772, 352] on button "Add" at bounding box center [785, 354] width 74 height 25
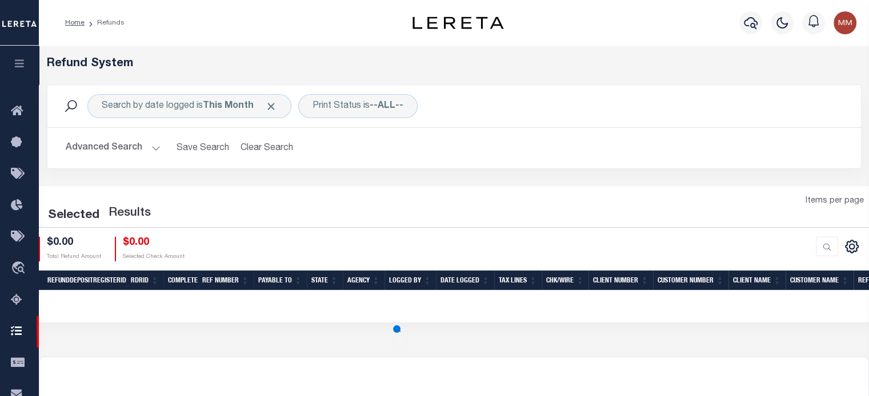
scroll to position [209, 0]
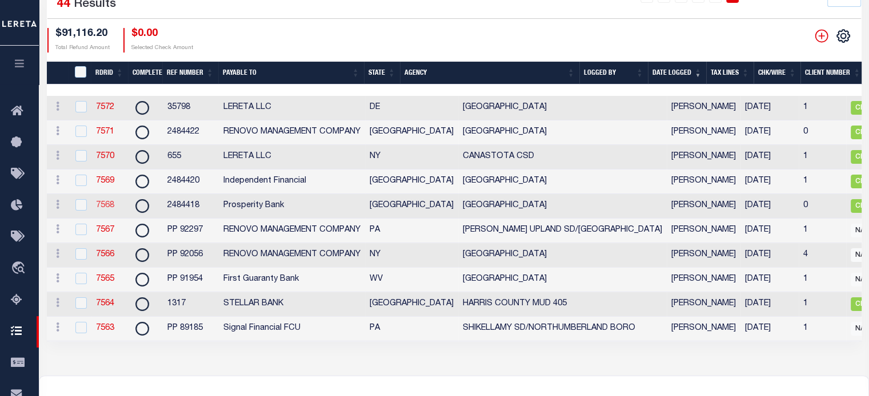
drag, startPoint x: 91, startPoint y: 208, endPoint x: 98, endPoint y: 209, distance: 6.3
click at [94, 208] on td "7568" at bounding box center [109, 206] width 37 height 25
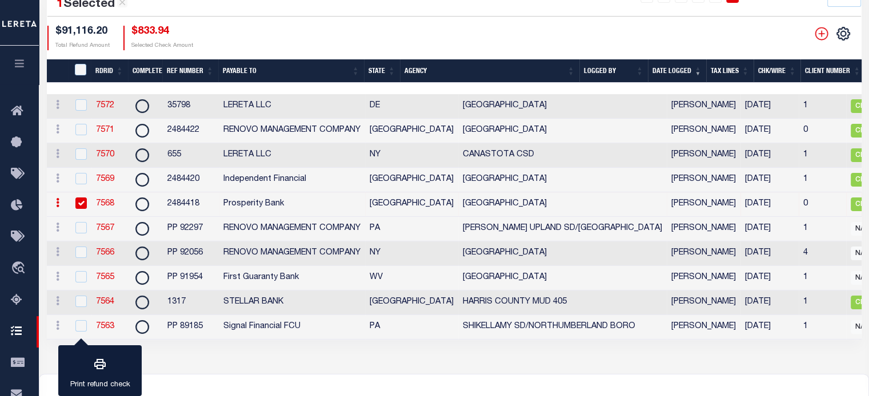
click at [80, 205] on input "checkbox" at bounding box center [80, 203] width 11 height 11
checkbox input "false"
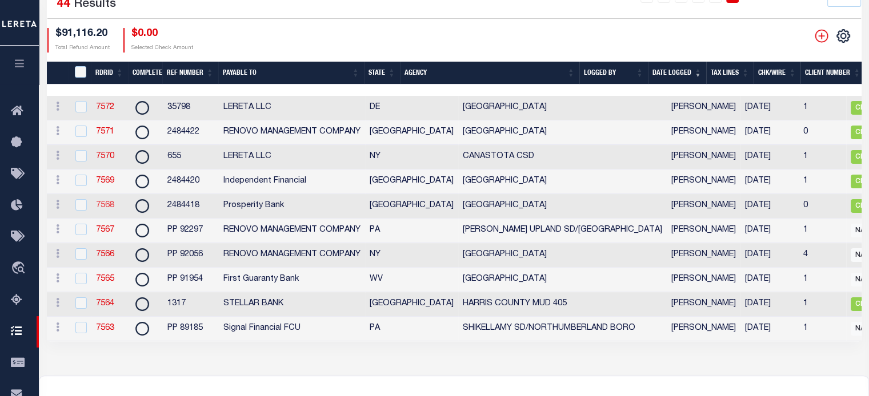
click at [104, 208] on link "7568" at bounding box center [105, 206] width 18 height 8
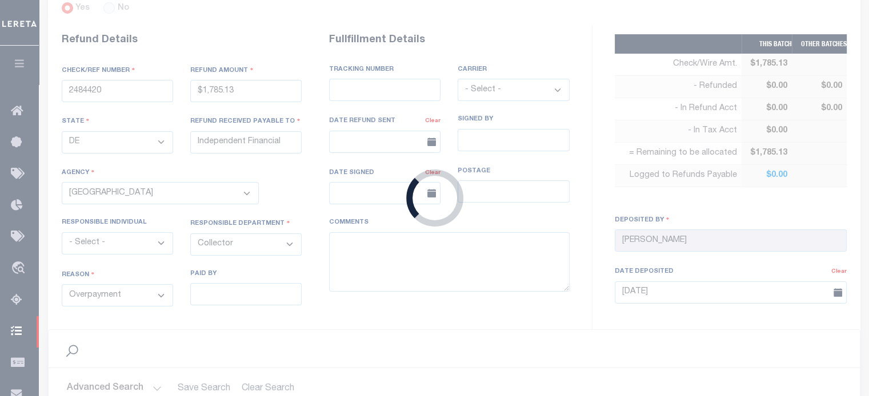
type input "2484418"
type input "$833.94"
type input "Prosperity Bank"
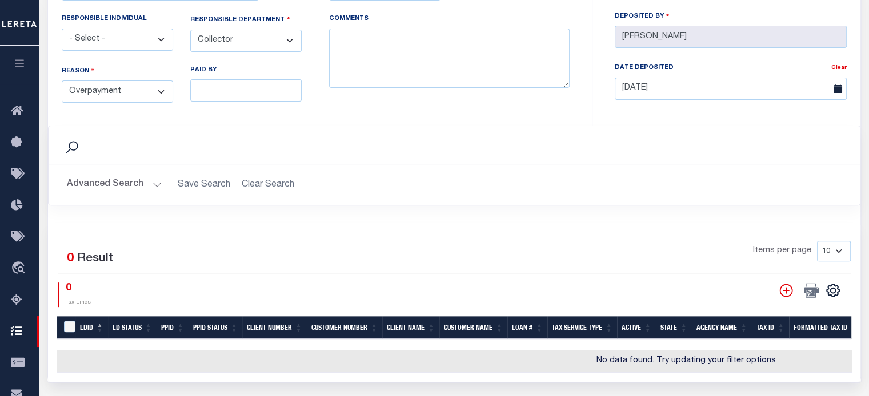
scroll to position [286, 0]
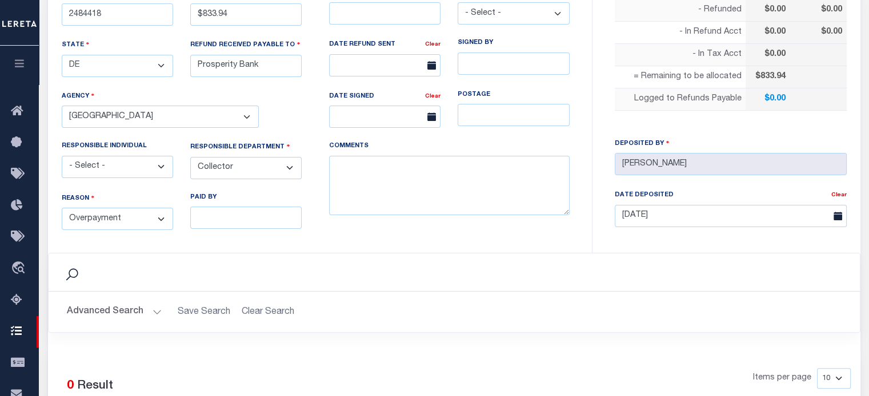
click at [100, 217] on select "- Select - Change In Value Discount Applied Duplicate Payment Exemption Applied…" at bounding box center [117, 219] width 111 height 22
drag, startPoint x: 292, startPoint y: 258, endPoint x: 283, endPoint y: 252, distance: 10.3
click at [290, 256] on div "Search" at bounding box center [454, 273] width 811 height 38
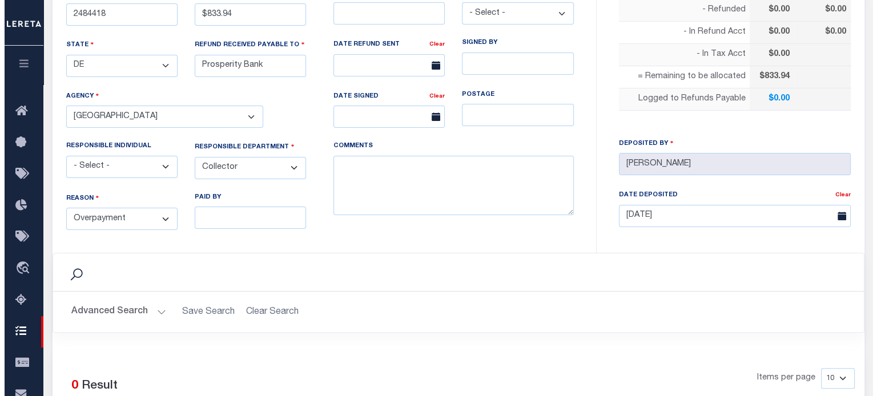
scroll to position [571, 0]
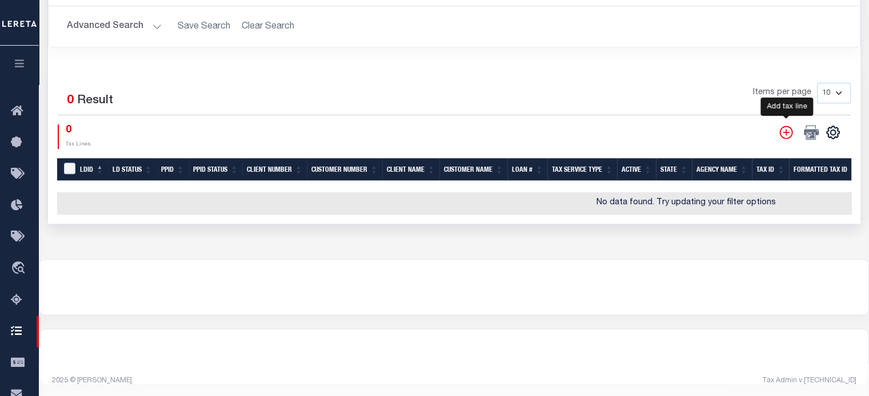
click at [786, 126] on icon "" at bounding box center [785, 132] width 13 height 13
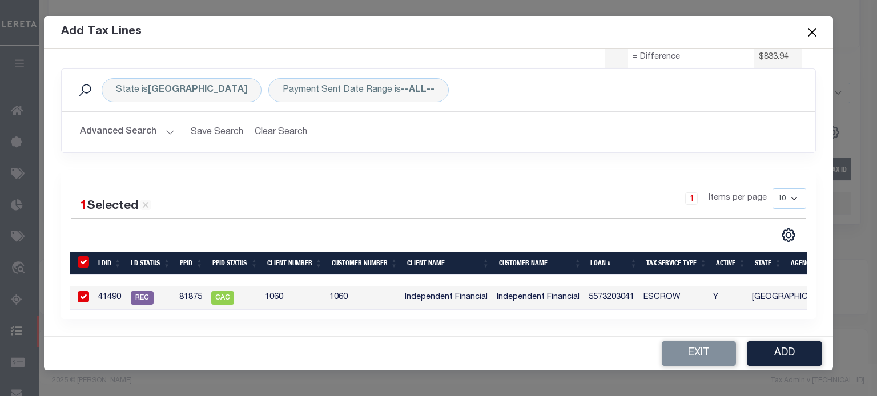
scroll to position [0, 0]
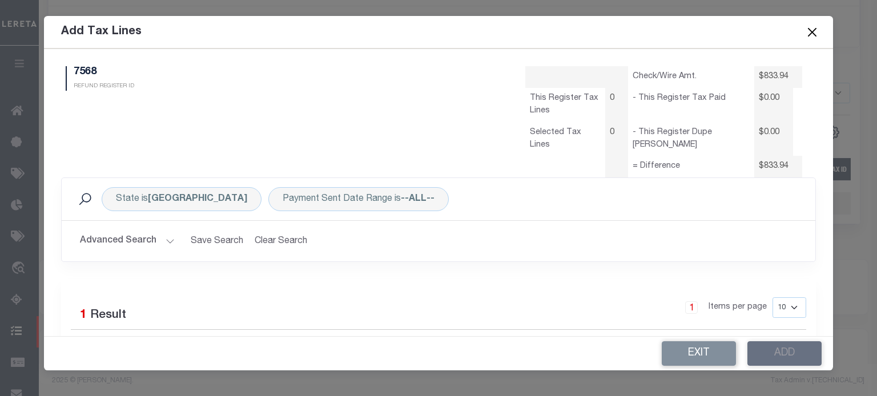
click at [162, 240] on button "Advanced Search" at bounding box center [127, 241] width 95 height 22
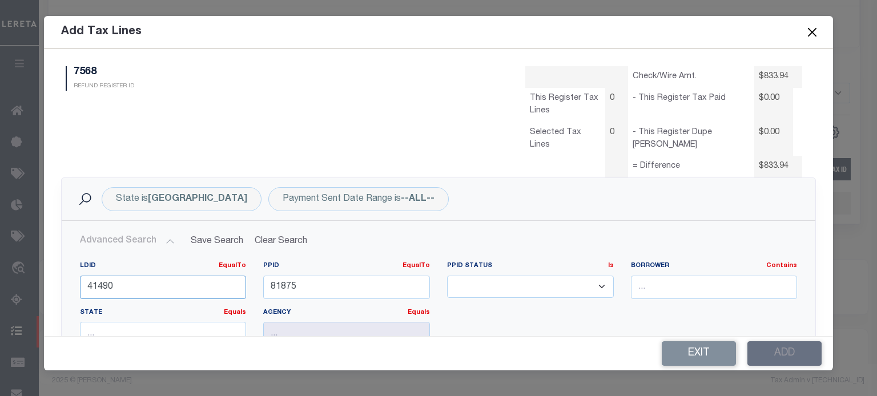
drag, startPoint x: 122, startPoint y: 285, endPoint x: -178, endPoint y: 252, distance: 302.2
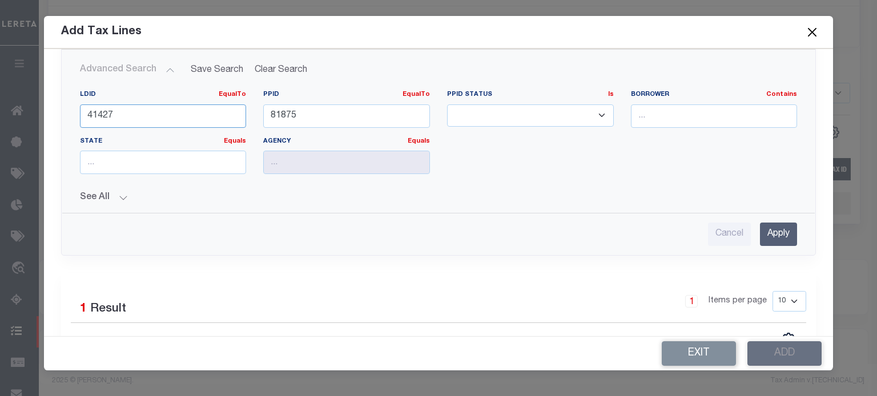
scroll to position [228, 0]
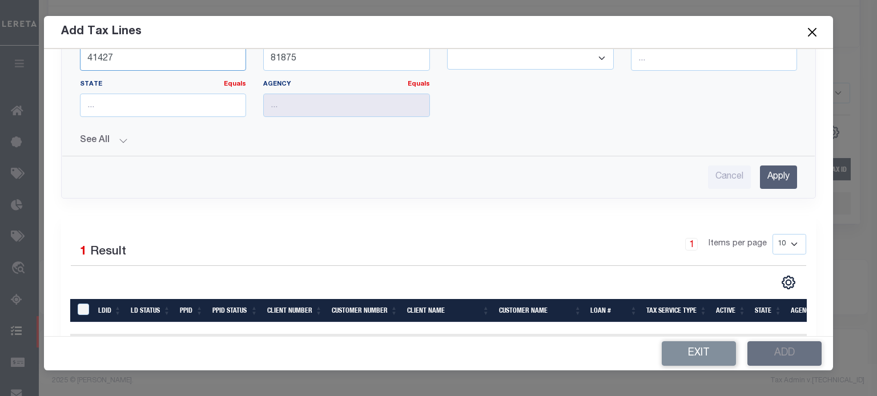
type input "41427"
click at [769, 173] on input "Apply" at bounding box center [778, 177] width 37 height 23
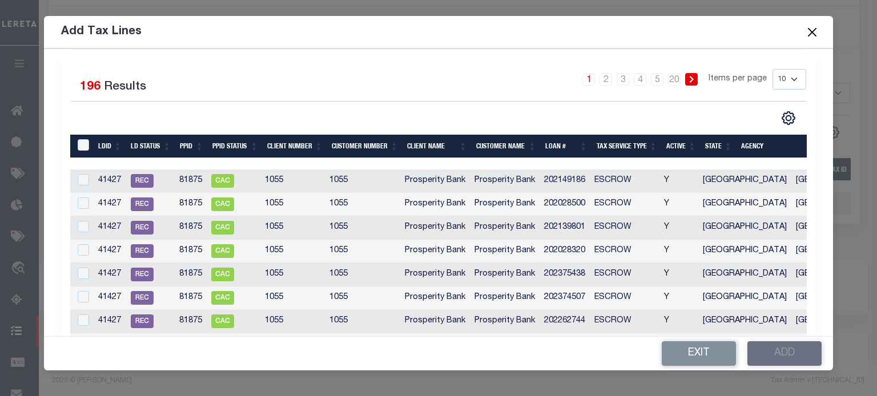
click at [780, 77] on select "10 25 50 100" at bounding box center [790, 79] width 34 height 21
select select "100"
click at [773, 69] on select "10 25 50 100" at bounding box center [790, 79] width 34 height 21
click at [557, 146] on th "Loan #" at bounding box center [566, 146] width 51 height 23
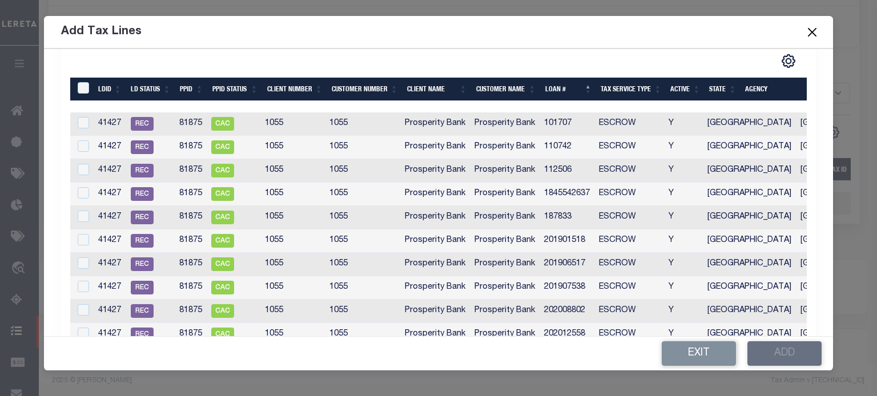
scroll to position [114, 0]
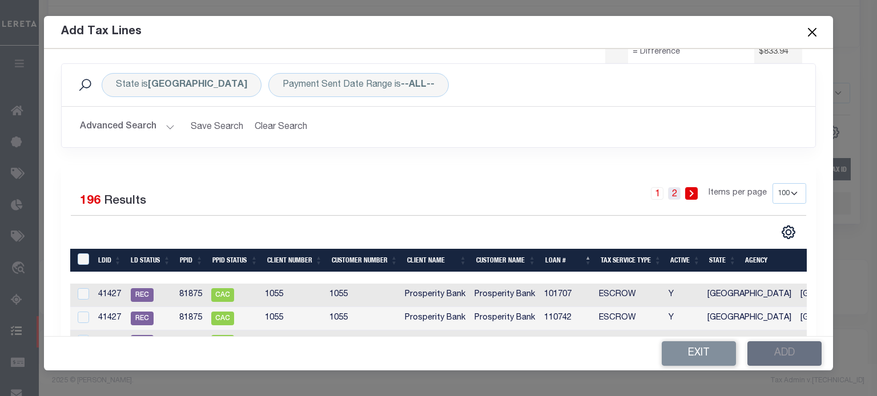
click at [668, 195] on link "2" at bounding box center [674, 193] width 13 height 13
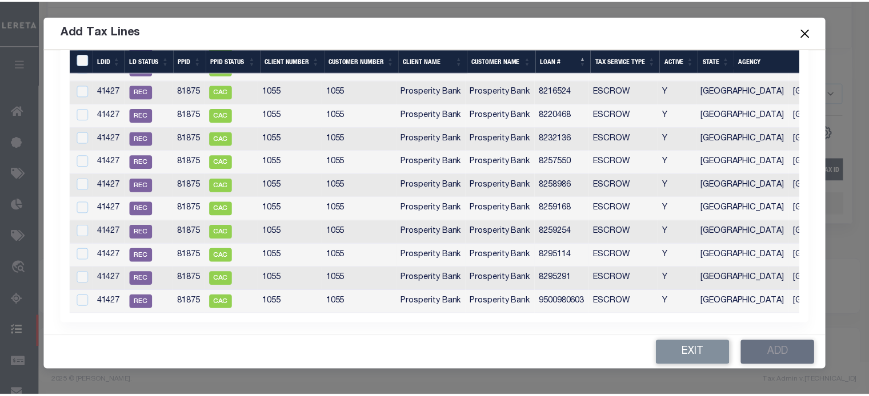
scroll to position [2332, 0]
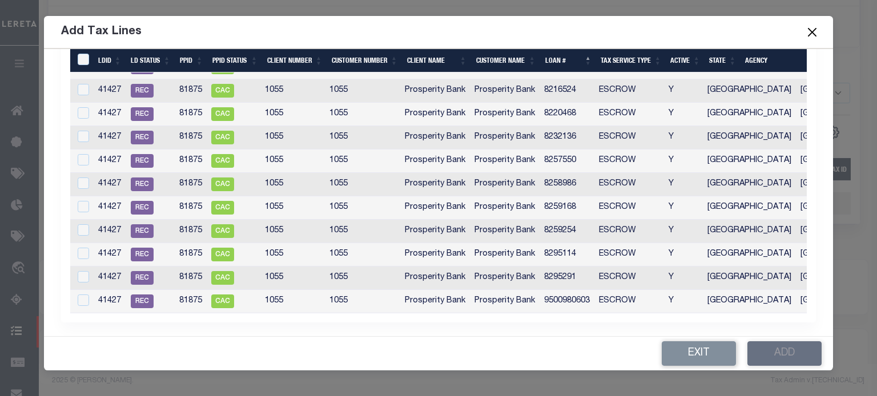
drag, startPoint x: 812, startPoint y: 33, endPoint x: 477, endPoint y: 78, distance: 337.2
click at [784, 42] on div "Add Tax Lines" at bounding box center [438, 32] width 789 height 33
click at [813, 27] on button "Close" at bounding box center [812, 32] width 15 height 15
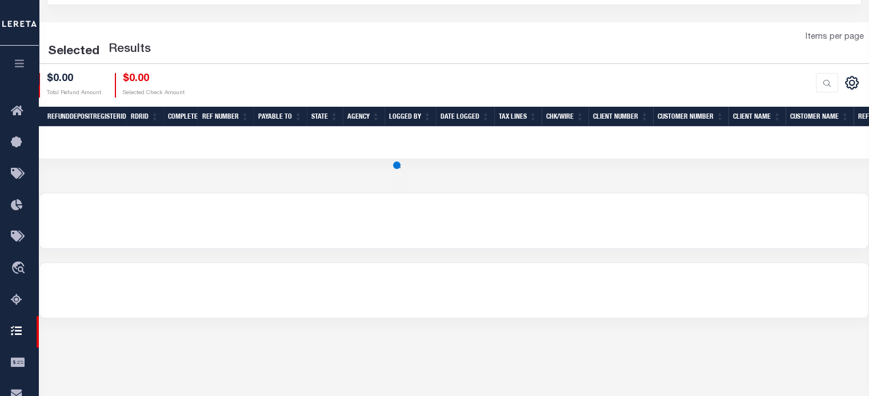
scroll to position [209, 0]
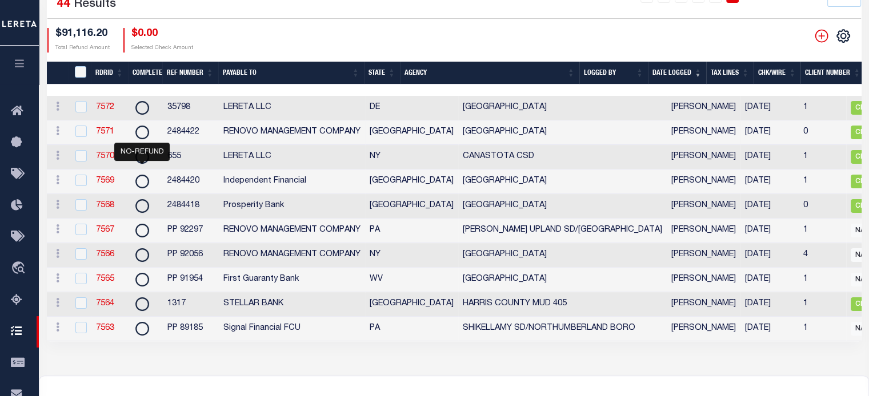
click at [245, 133] on td "RENOVO MANAGEMENT COMPANY" at bounding box center [292, 133] width 146 height 25
checkbox input "true"
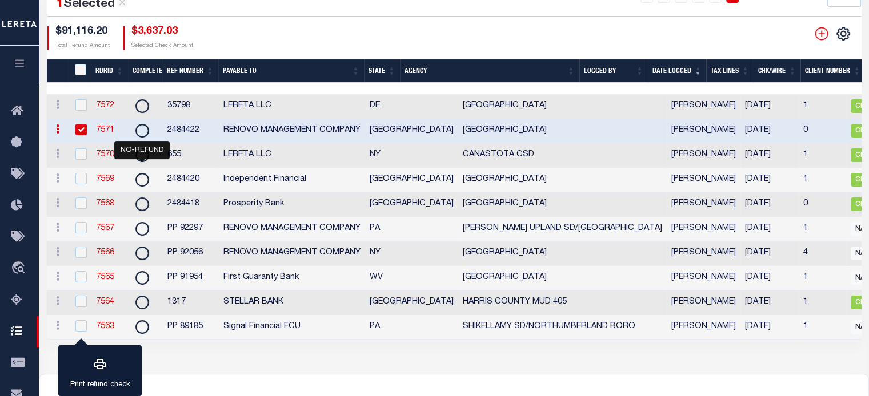
click at [110, 128] on link "7571" at bounding box center [105, 130] width 18 height 8
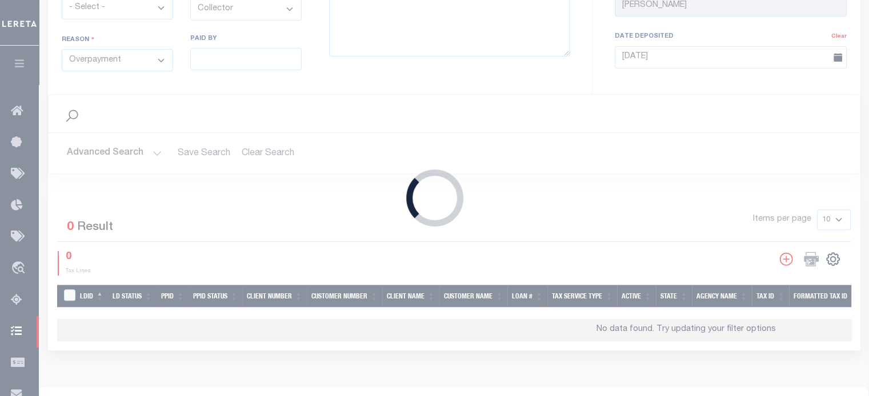
type input "2484422"
type input "$3,637.03"
type input "RENOVO MANAGEMENT COMPANY"
type textarea "DEPOSITING CK [DATE]"
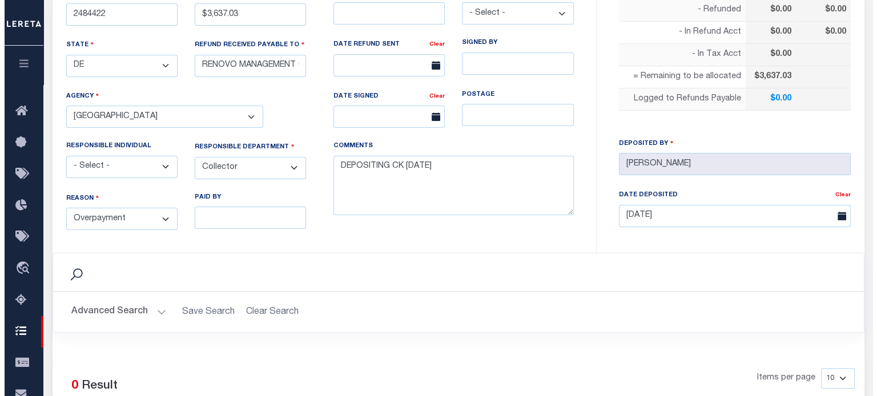
scroll to position [576, 0]
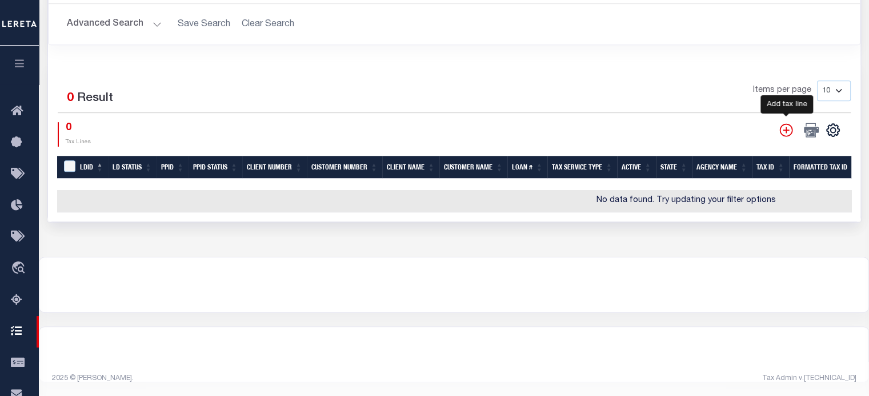
click at [786, 124] on icon "" at bounding box center [785, 129] width 13 height 13
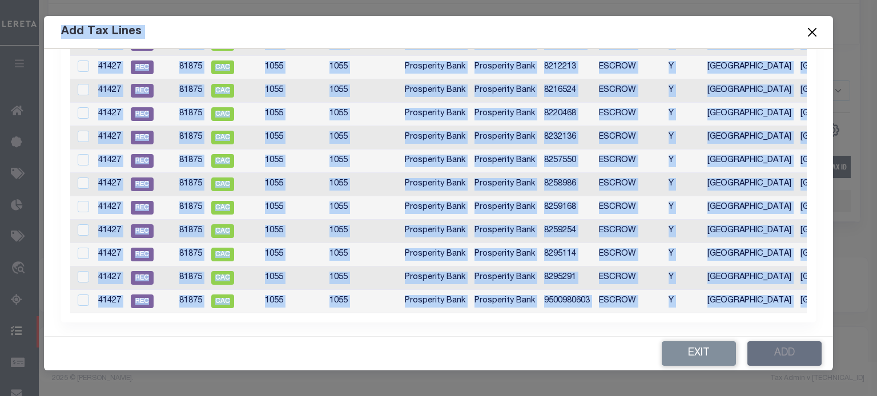
scroll to position [0, 0]
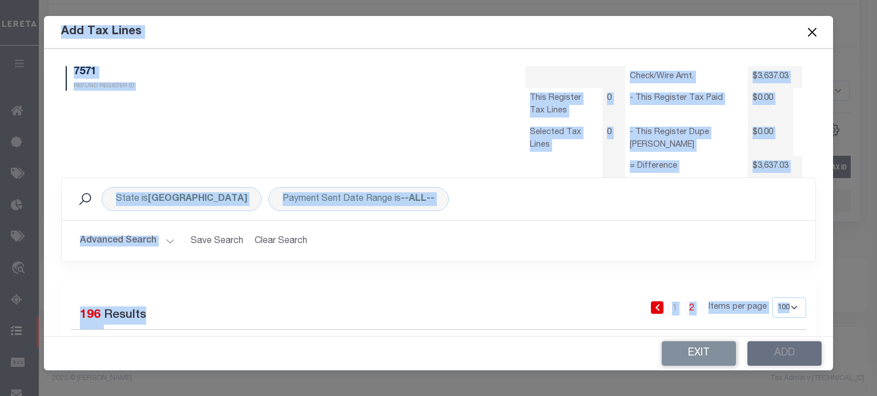
select select "100"
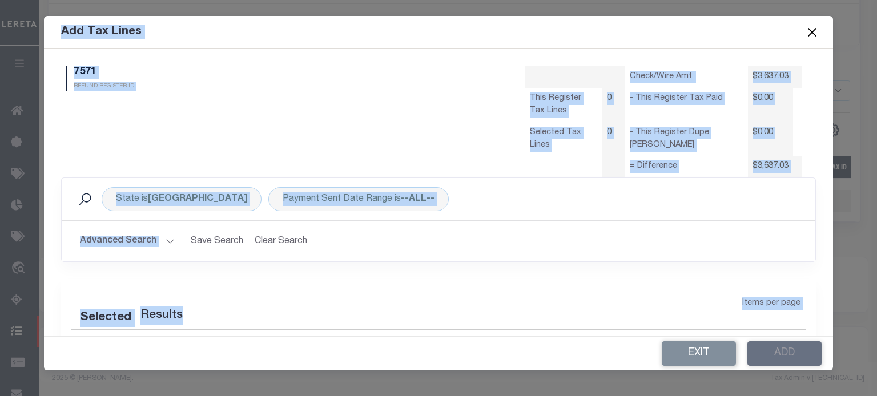
select select "100"
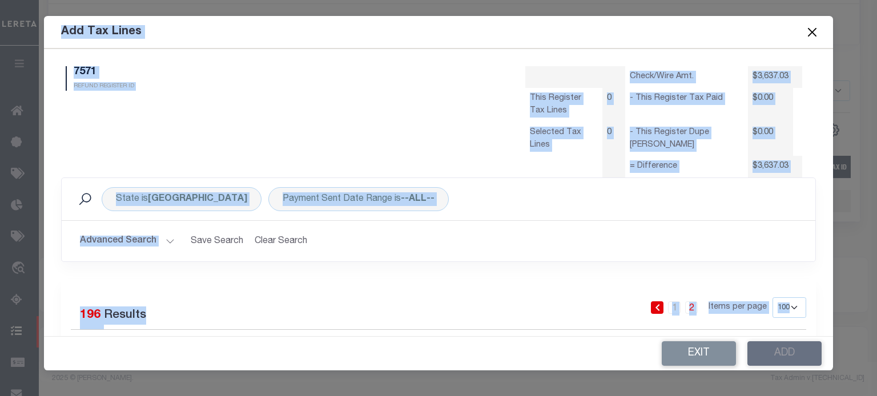
click at [164, 238] on button "Advanced Search" at bounding box center [127, 241] width 95 height 22
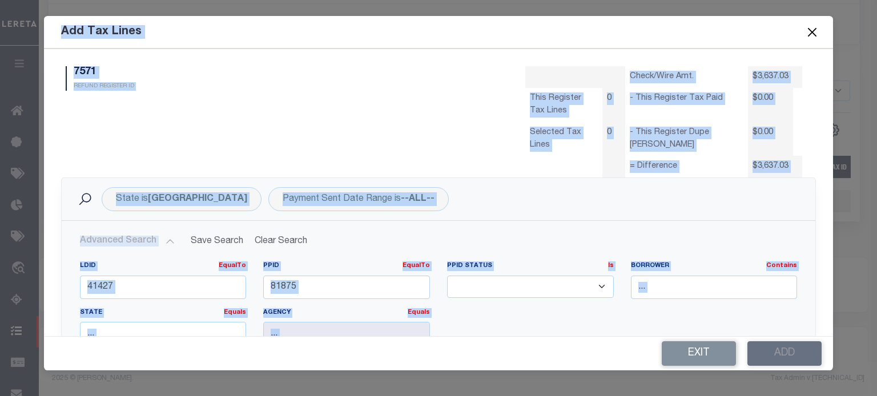
click at [126, 285] on input "41427" at bounding box center [163, 287] width 167 height 23
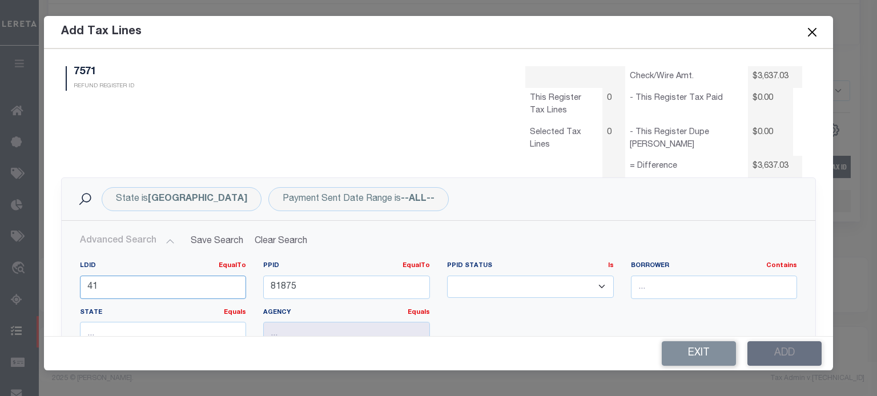
type input "4"
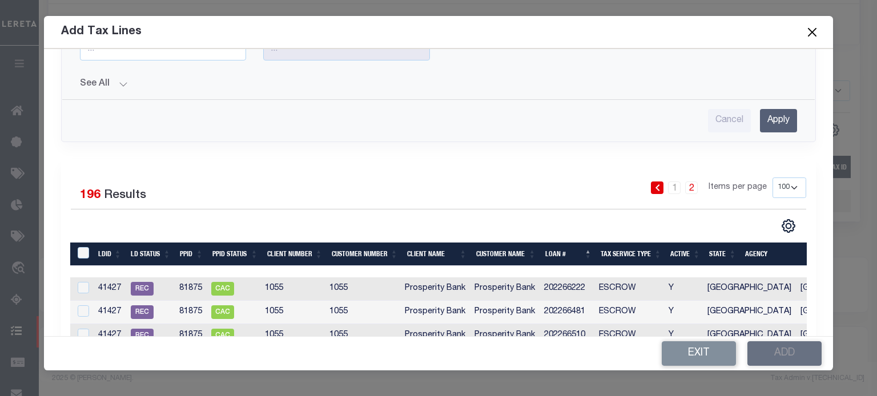
scroll to position [286, 0]
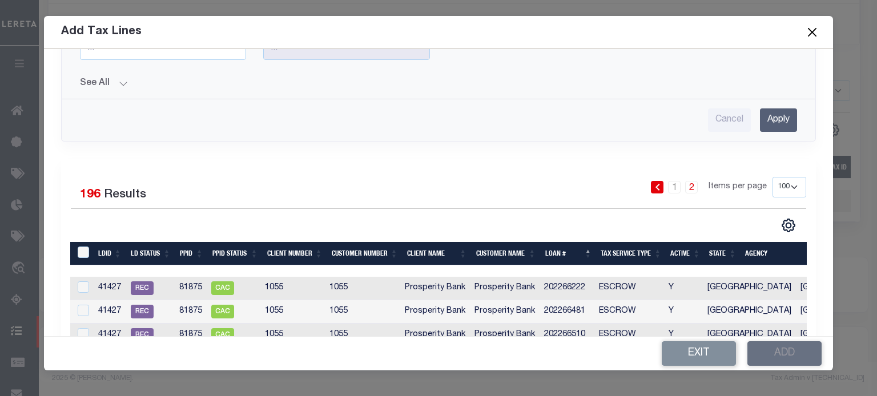
click at [773, 122] on input "Apply" at bounding box center [778, 120] width 37 height 23
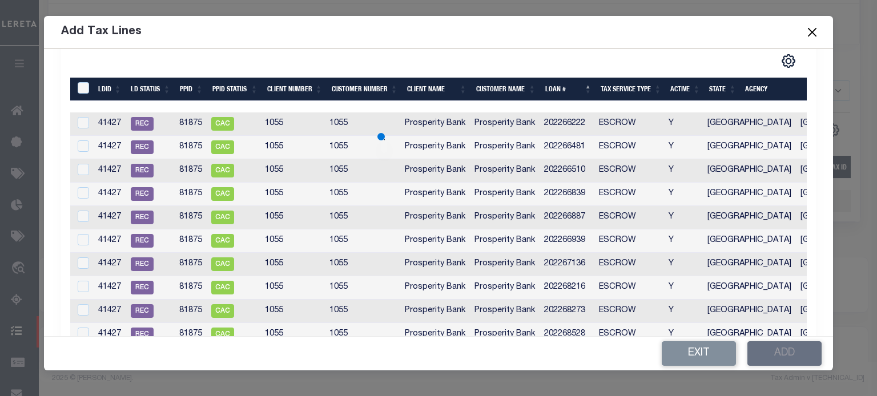
scroll to position [285, 0]
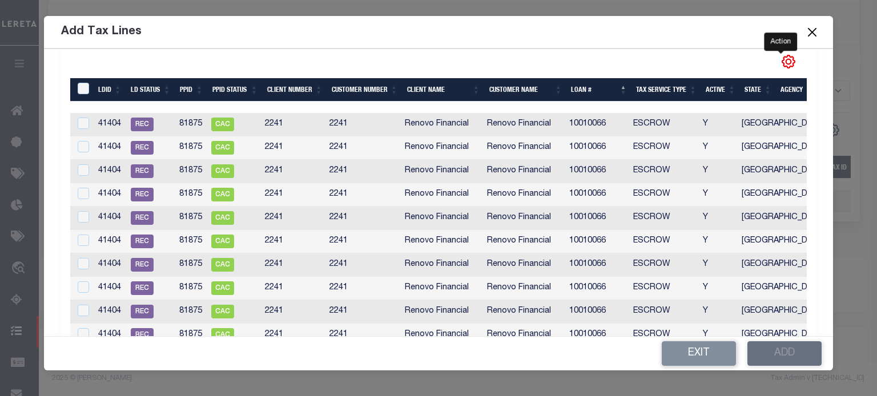
click at [781, 63] on icon "" at bounding box center [788, 61] width 15 height 15
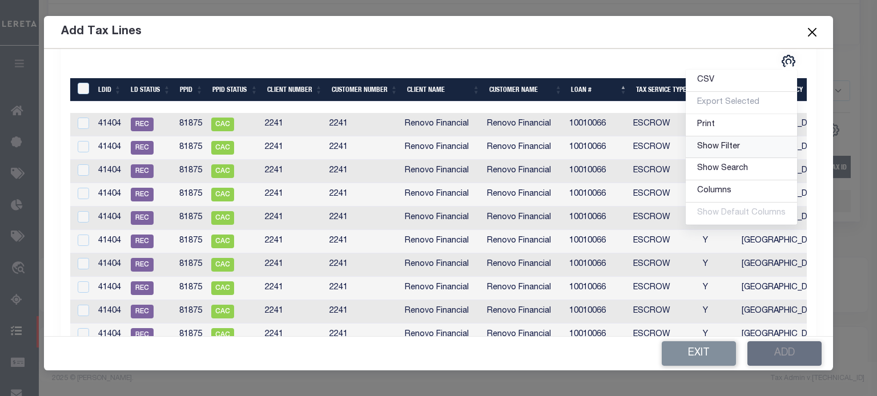
drag, startPoint x: 718, startPoint y: 147, endPoint x: 731, endPoint y: 144, distance: 13.4
click at [718, 147] on span "Show Filter" at bounding box center [718, 147] width 43 height 8
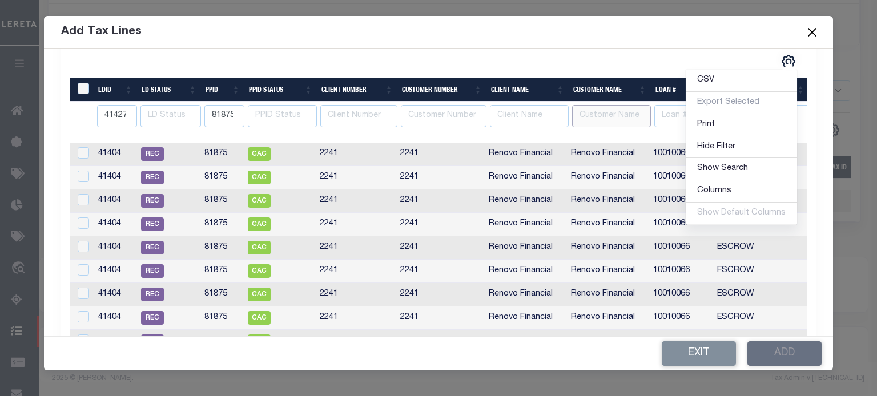
drag, startPoint x: 594, startPoint y: 119, endPoint x: 641, endPoint y: 119, distance: 46.8
click at [594, 119] on input "text" at bounding box center [611, 116] width 79 height 22
type input "2871"
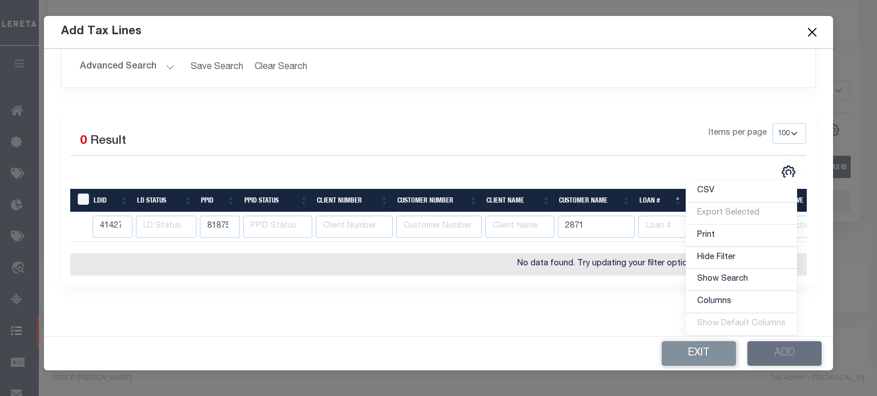
scroll to position [174, 0]
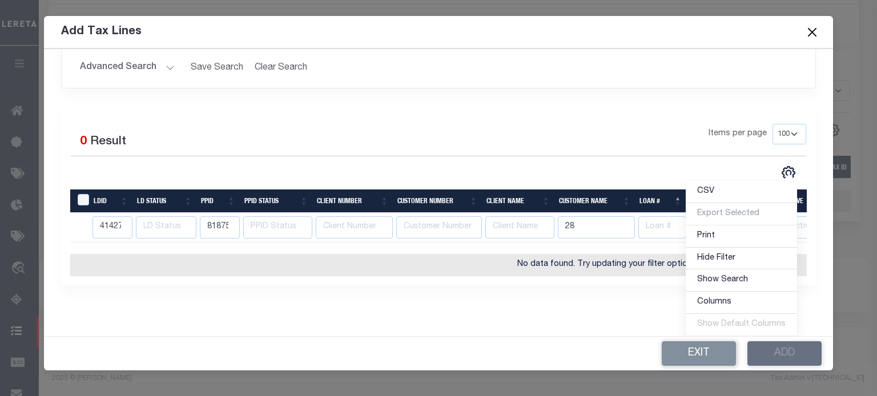
type input "2"
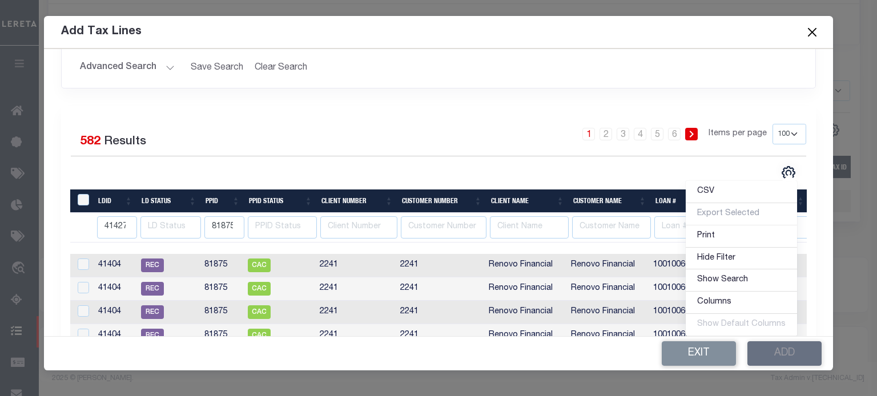
click at [647, 227] on input "text" at bounding box center [611, 227] width 79 height 22
type input "2871"
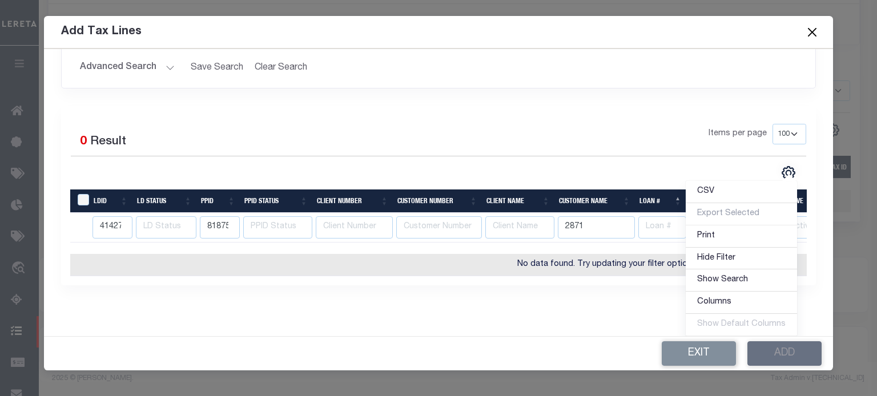
drag, startPoint x: 601, startPoint y: 232, endPoint x: 107, endPoint y: 302, distance: 498.9
click at [158, 274] on div "LDID LD Status PPID PPID Status Client Number Customer Number Client Name Custo…" at bounding box center [438, 233] width 737 height 87
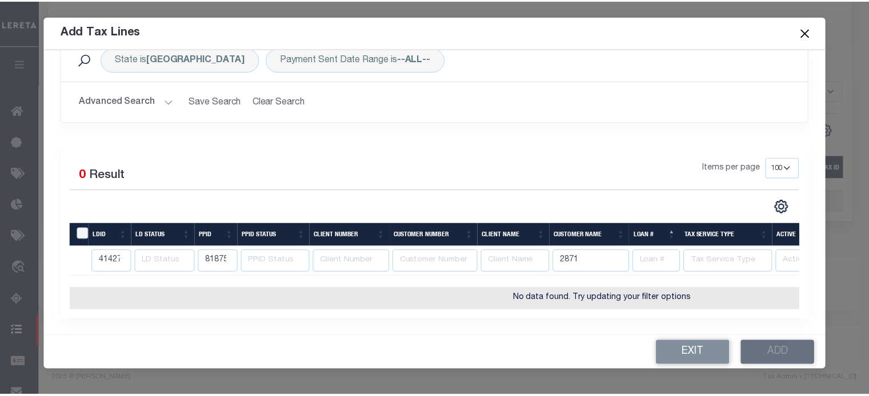
scroll to position [146, 0]
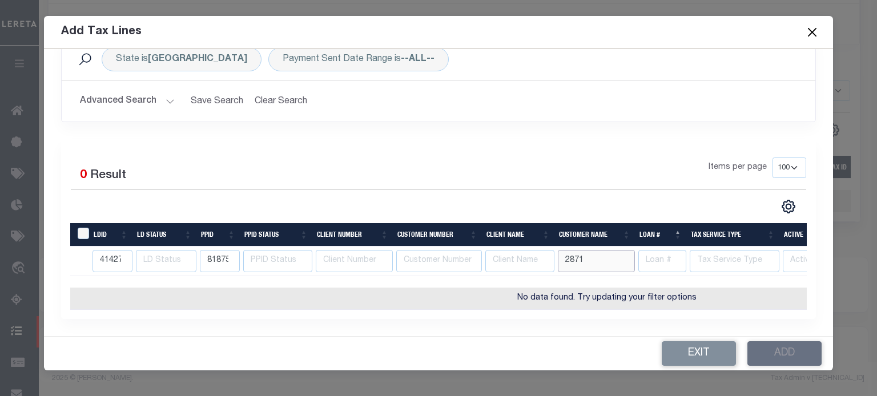
click at [587, 254] on input "2871" at bounding box center [596, 261] width 77 height 22
type input "2"
click at [599, 158] on div "Items per page 10 25 50 100" at bounding box center [533, 173] width 548 height 30
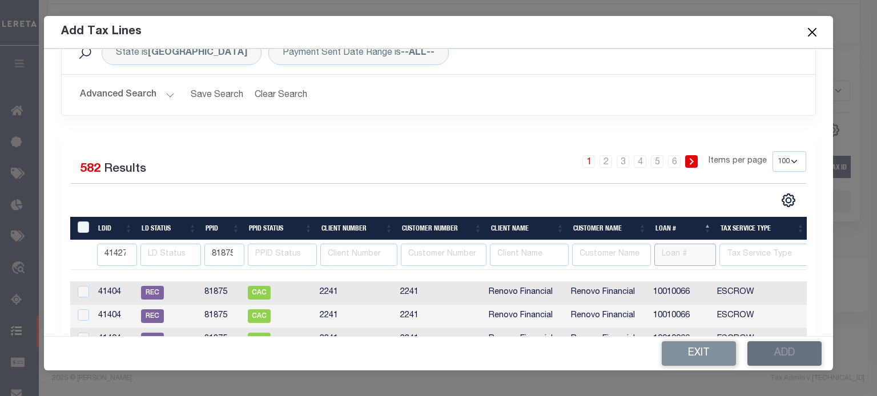
click at [662, 253] on input "text" at bounding box center [686, 255] width 62 height 22
type input "8"
type input "2871"
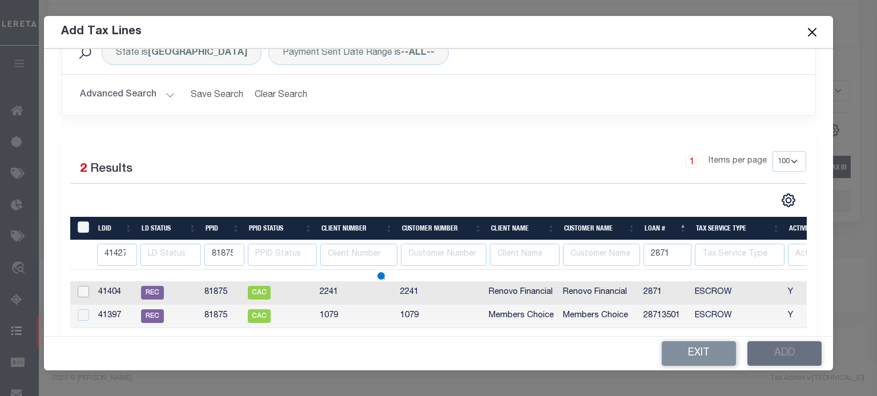
click at [80, 292] on input "checkbox" at bounding box center [83, 291] width 11 height 11
checkbox input "true"
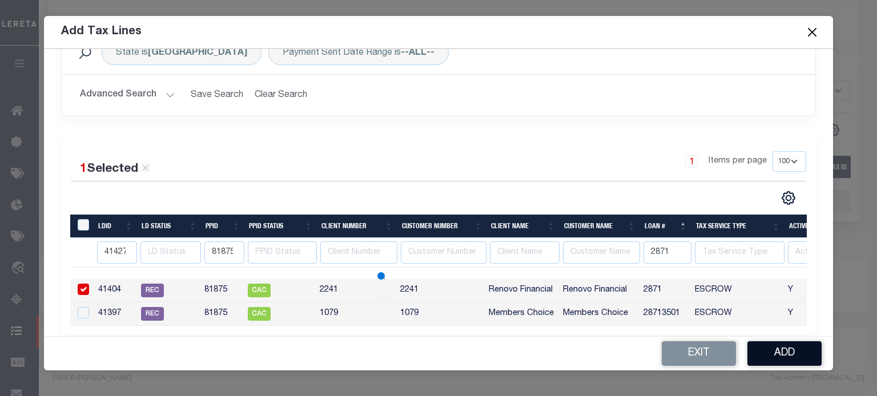
click at [785, 348] on button "Add" at bounding box center [785, 354] width 74 height 25
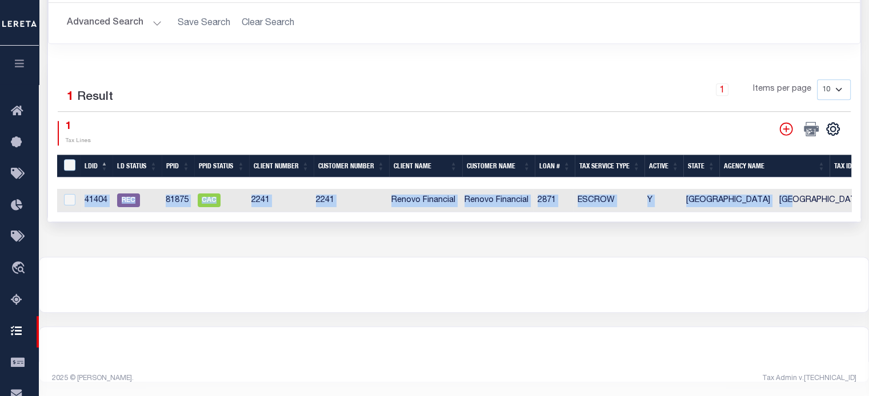
drag, startPoint x: 463, startPoint y: 215, endPoint x: 742, endPoint y: 202, distance: 280.2
click at [748, 202] on div "Selected 1 Result 1 Items per page 10 25 50 100 1 Tax Lines" at bounding box center [454, 141] width 812 height 160
drag, startPoint x: 503, startPoint y: 214, endPoint x: 658, endPoint y: 226, distance: 155.3
click at [745, 215] on div "Selected 1 Result 1 Items per page 10 25 50 100 1 Tax Lines" at bounding box center [454, 141] width 812 height 160
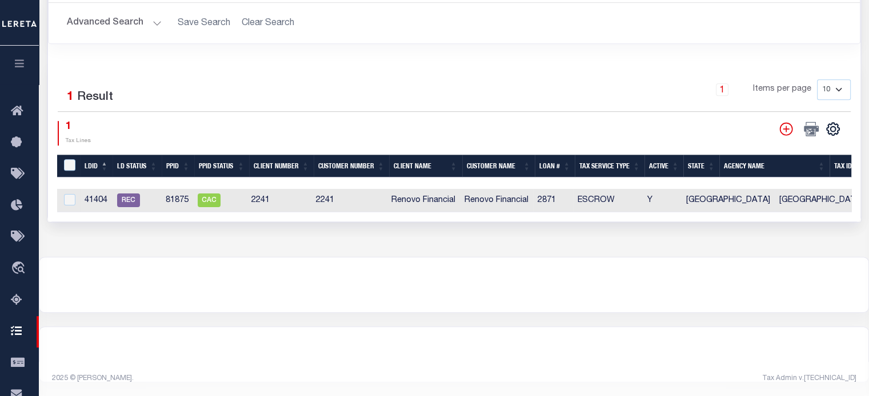
drag, startPoint x: 814, startPoint y: 201, endPoint x: 790, endPoint y: 201, distance: 23.4
click at [814, 202] on td "[GEOGRAPHIC_DATA] - County" at bounding box center [838, 200] width 129 height 23
checkbox input "true"
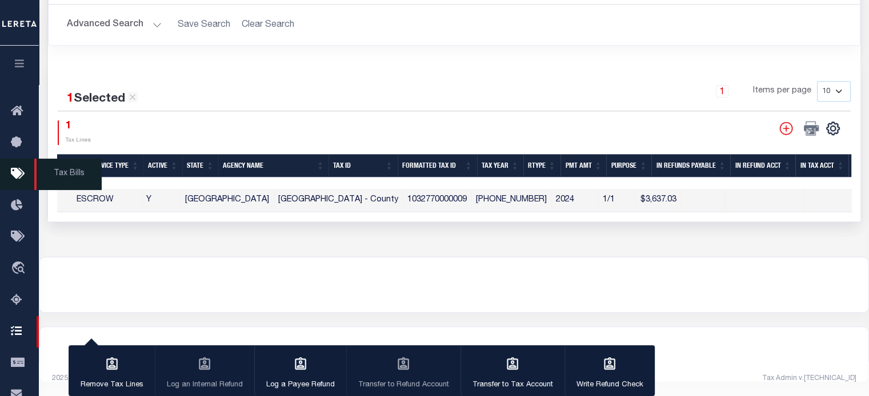
scroll to position [0, 0]
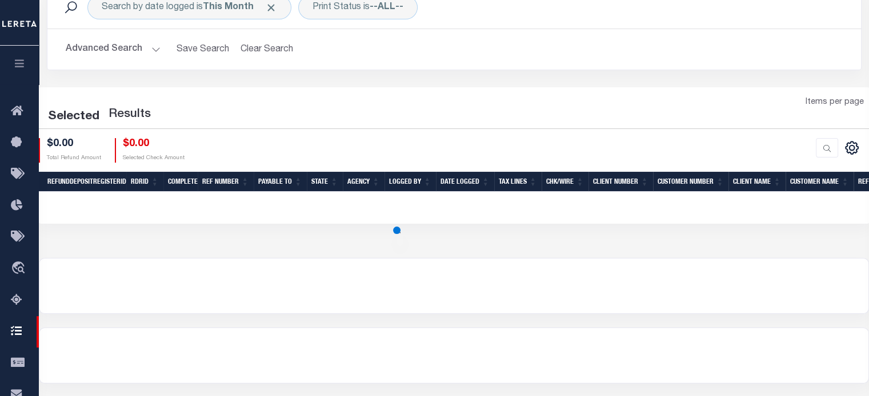
scroll to position [209, 0]
